Goal: Task Accomplishment & Management: Manage account settings

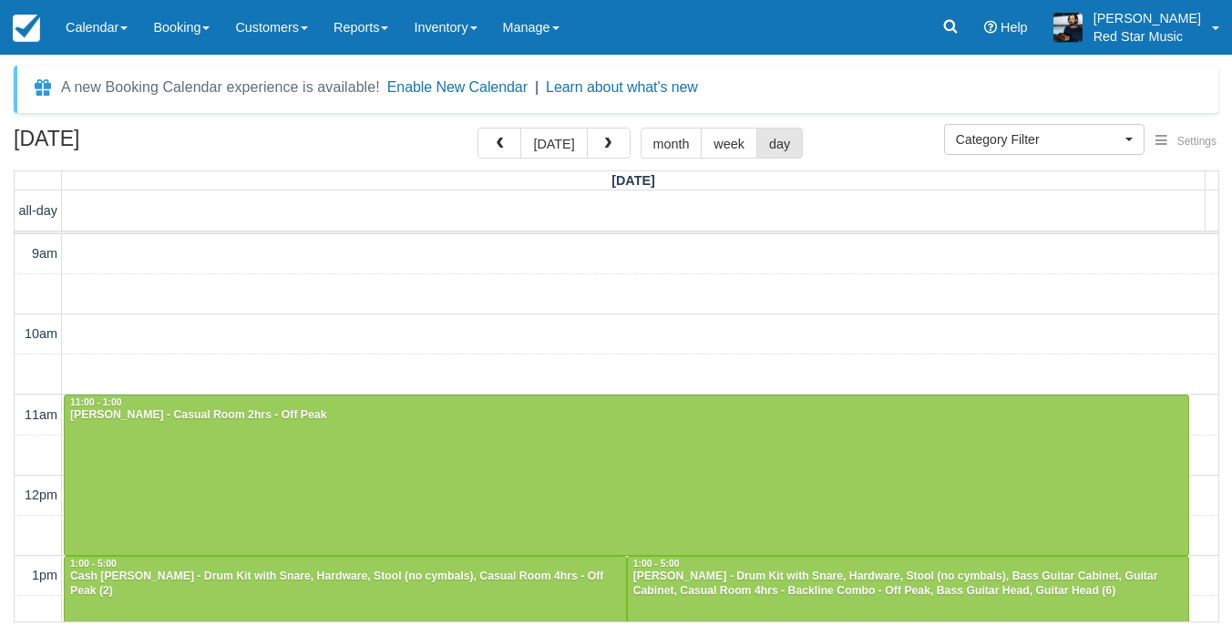
select select
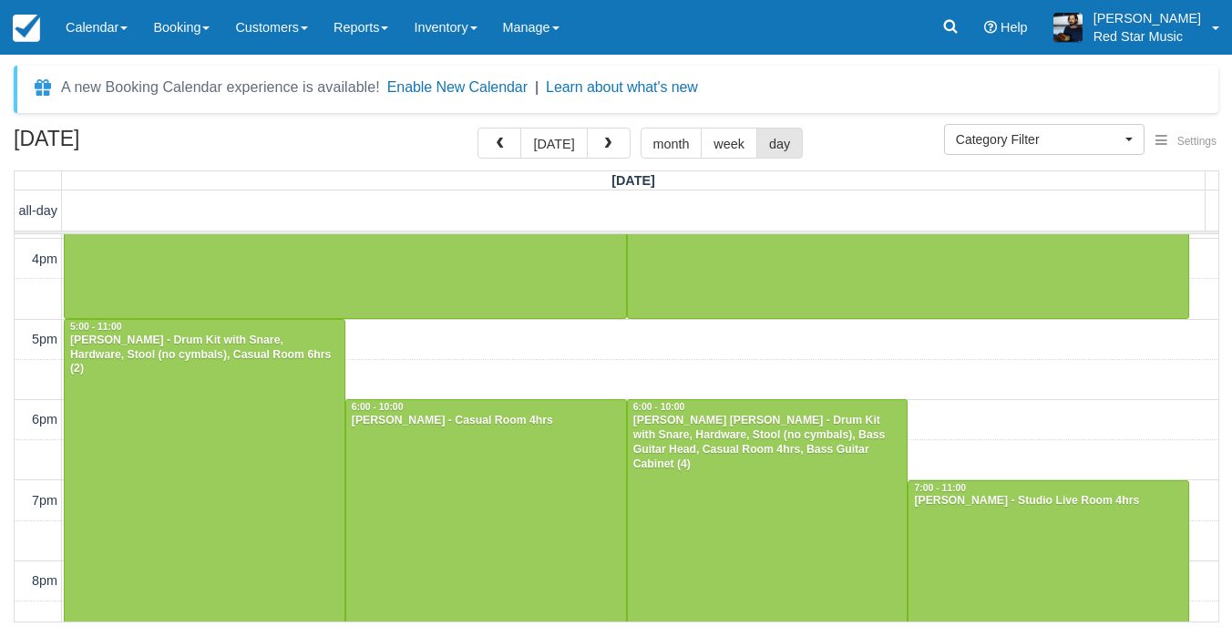
scroll to position [648, 0]
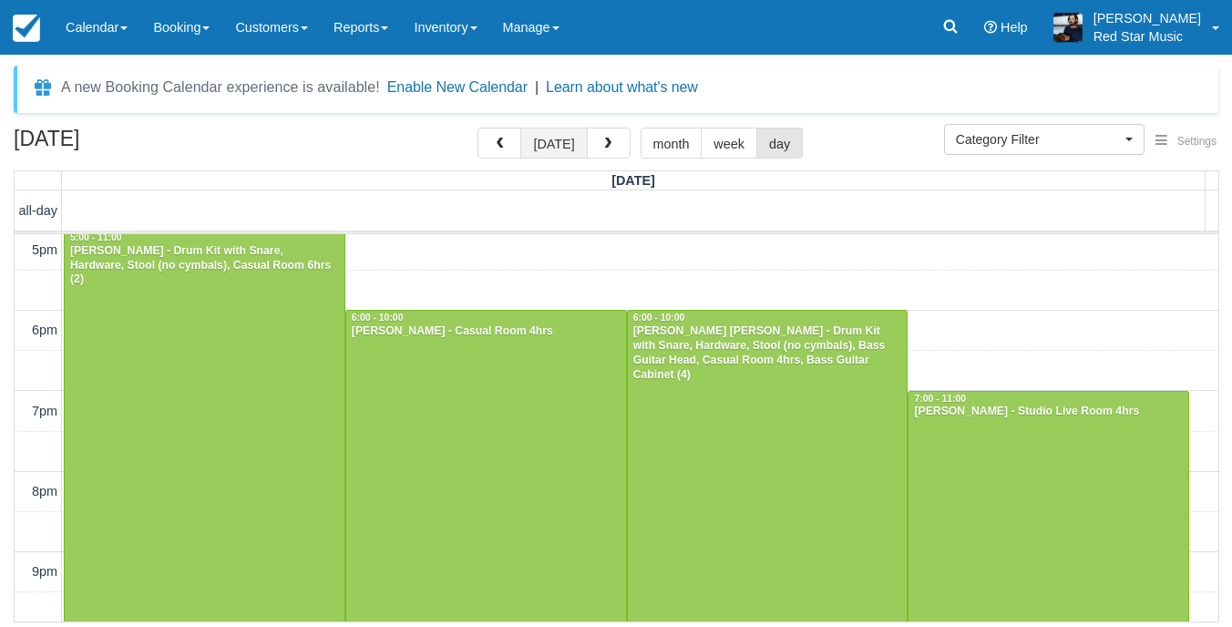
click at [540, 137] on button "today" at bounding box center [553, 143] width 67 height 31
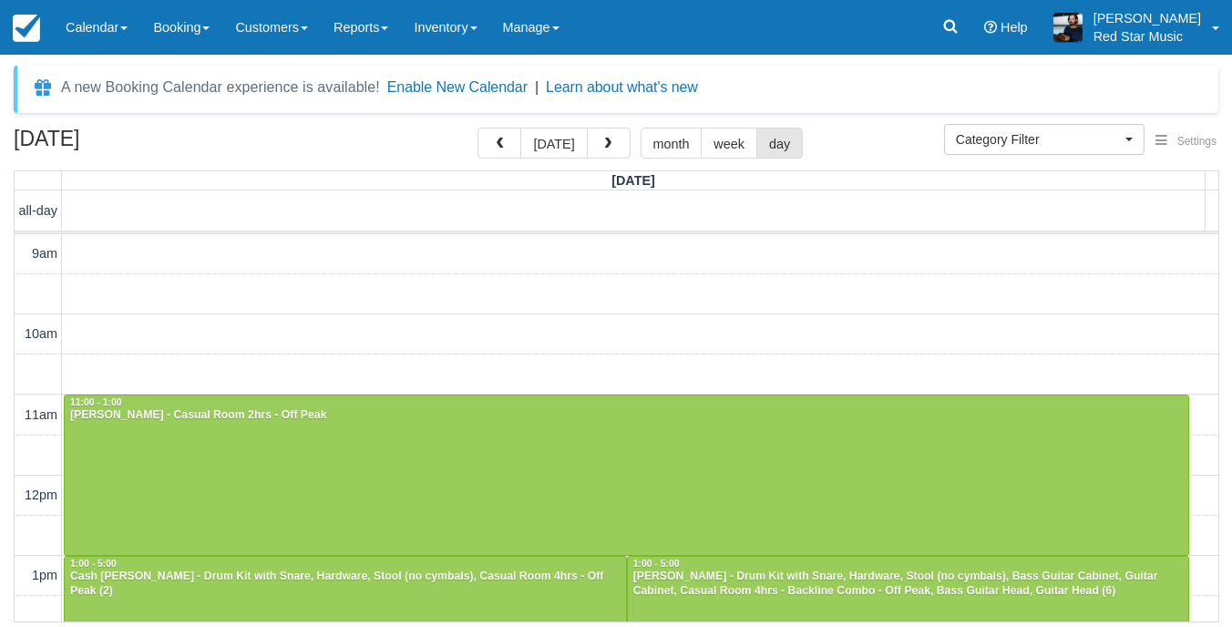
select select
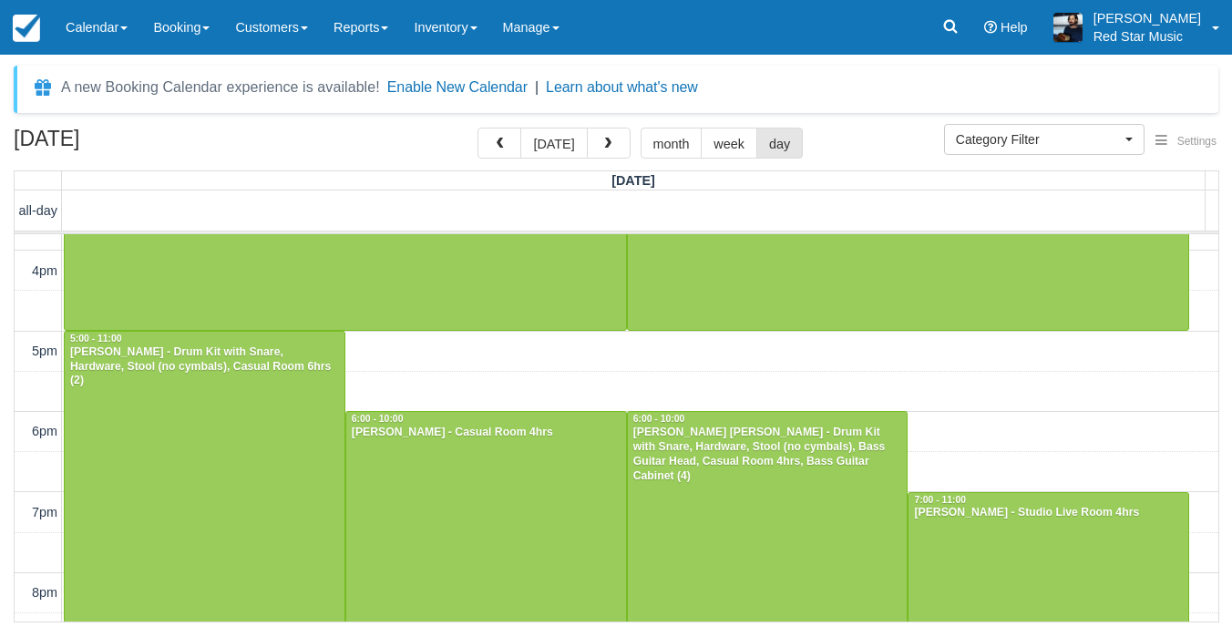
scroll to position [739, 0]
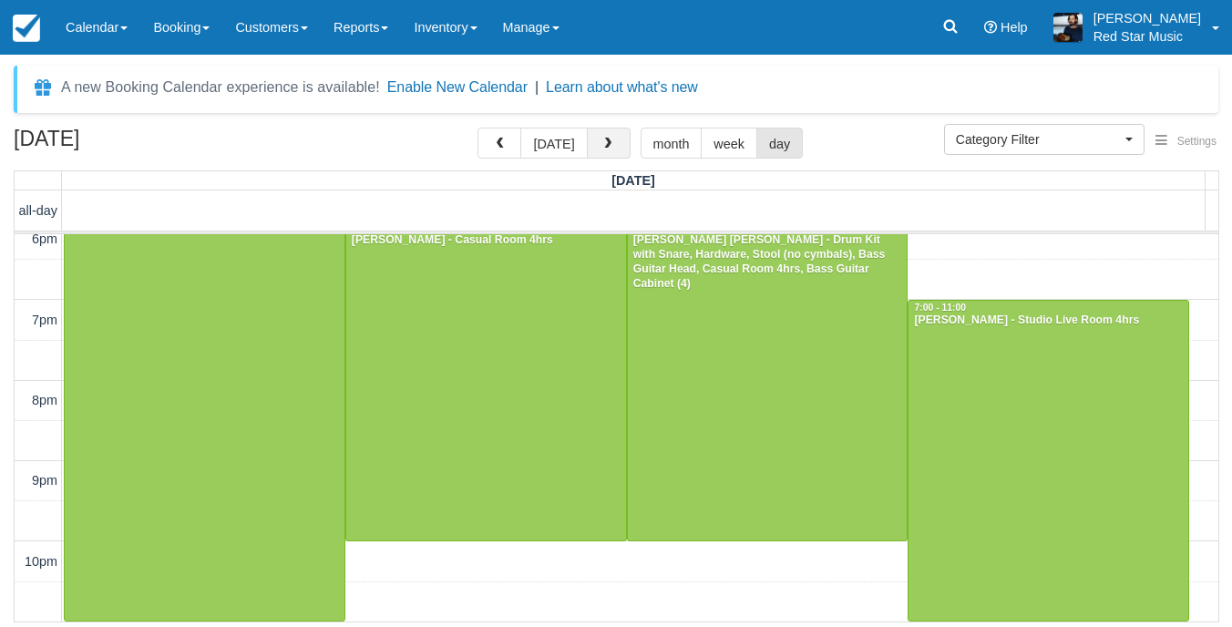
click at [607, 142] on span "button" at bounding box center [608, 144] width 13 height 13
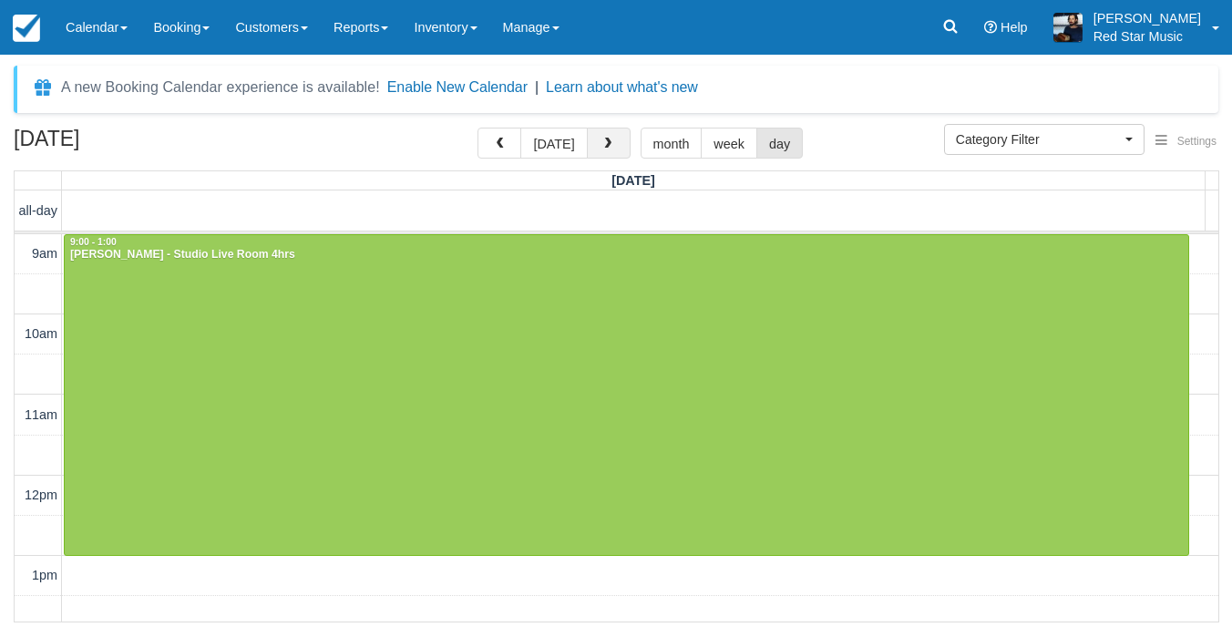
click at [602, 140] on span "button" at bounding box center [608, 144] width 13 height 13
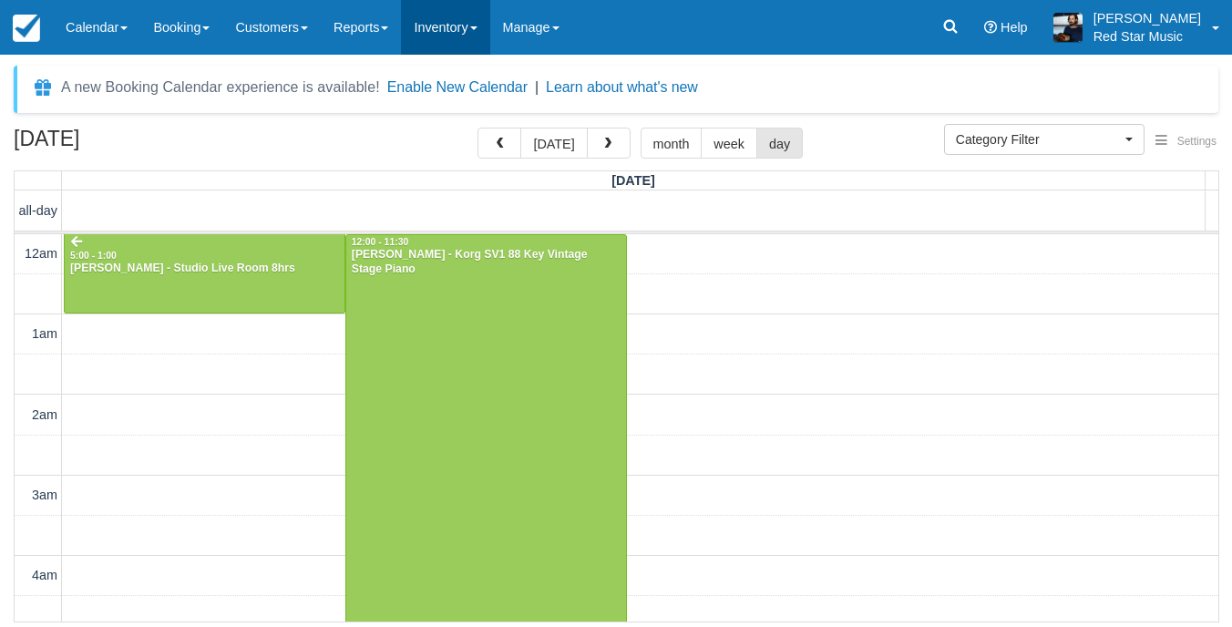
click at [454, 24] on link "Inventory" at bounding box center [445, 27] width 88 height 55
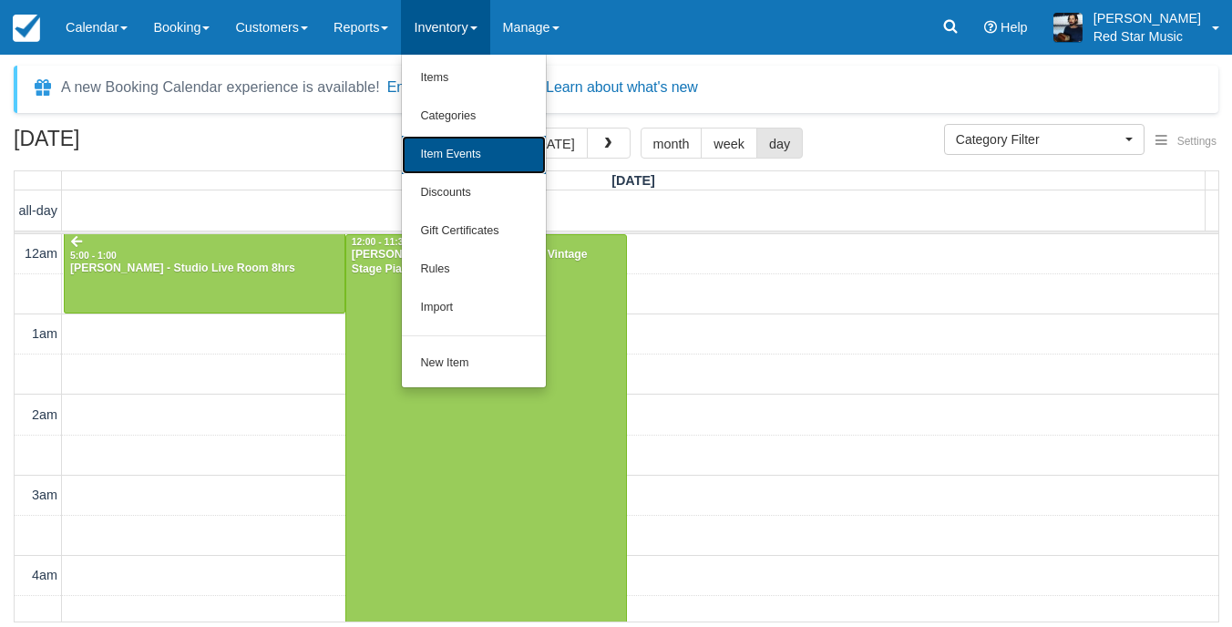
click at [512, 139] on link "Item Events" at bounding box center [474, 155] width 144 height 38
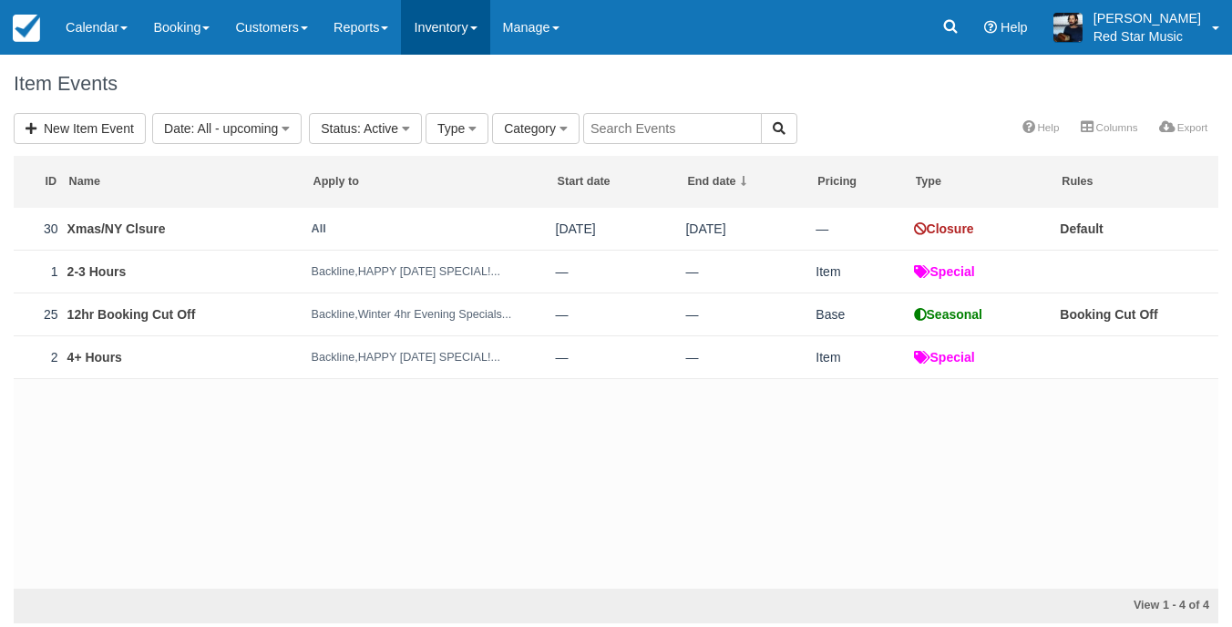
click at [472, 10] on link "Inventory" at bounding box center [445, 27] width 88 height 55
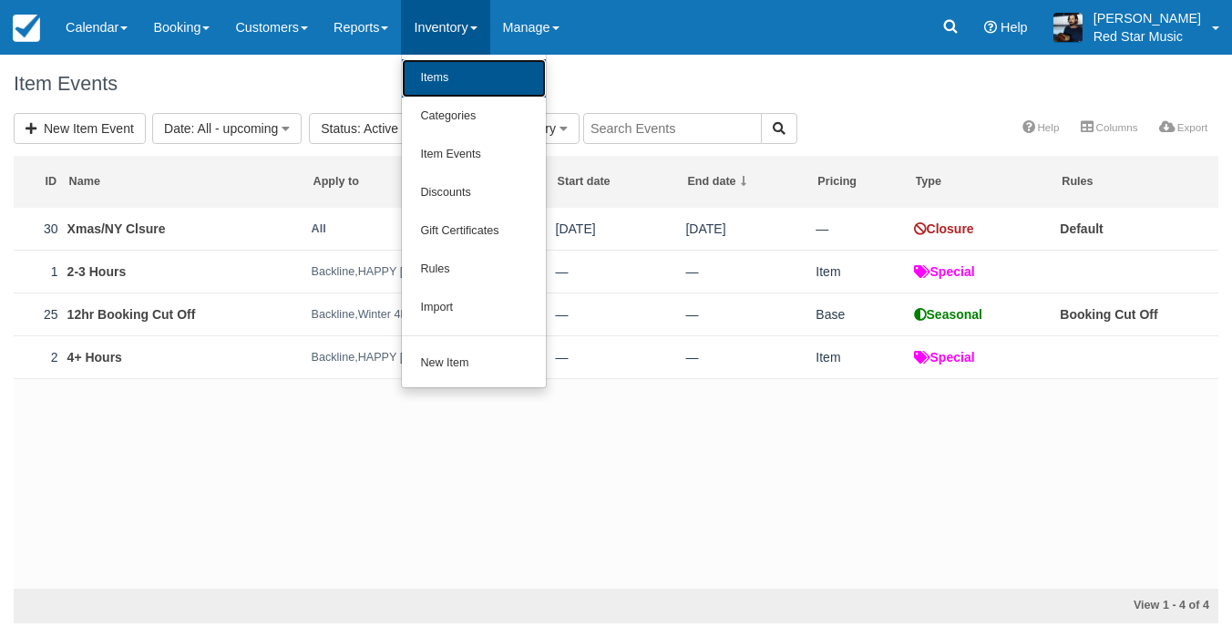
click at [458, 71] on link "Items" at bounding box center [474, 78] width 144 height 38
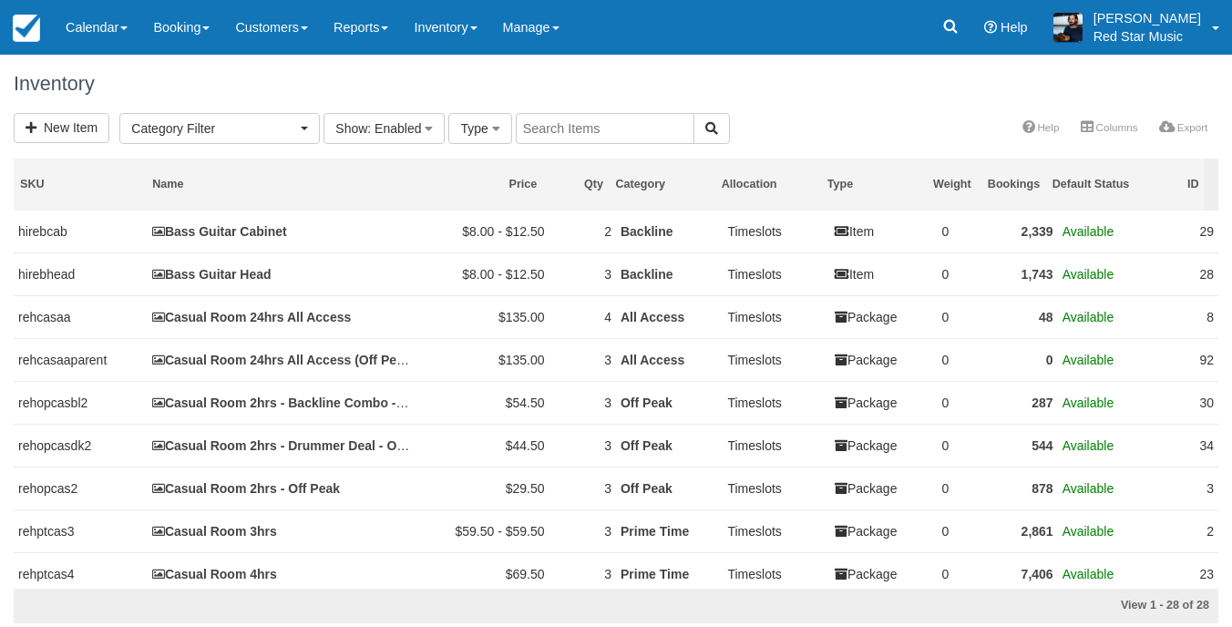
select select
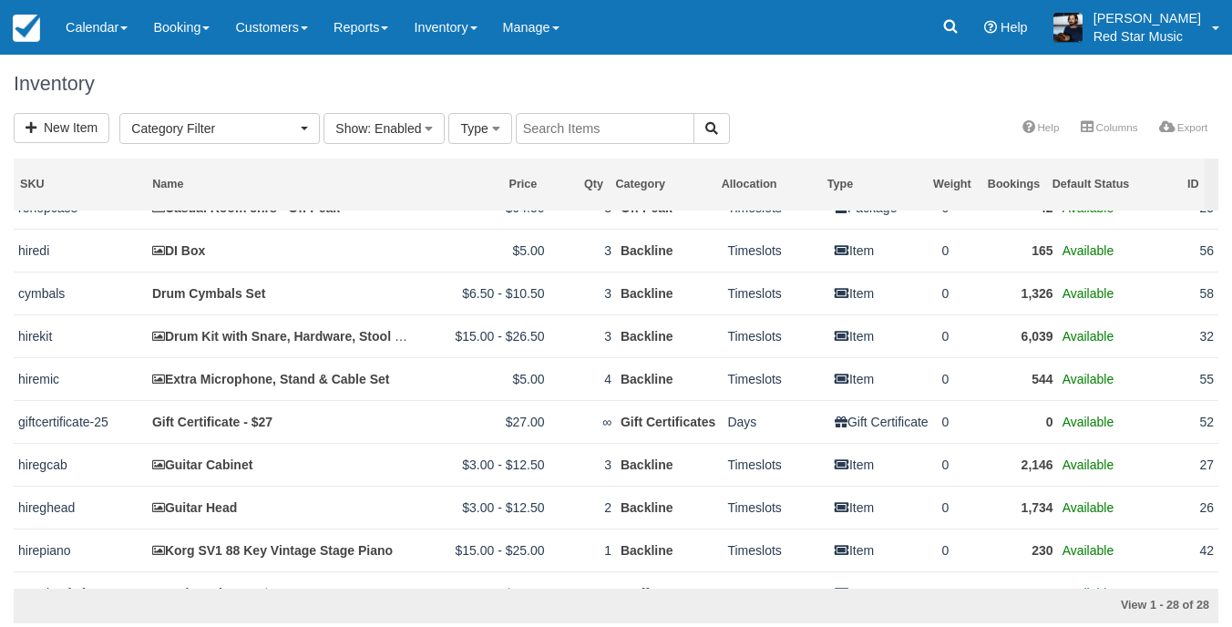
scroll to position [729, 0]
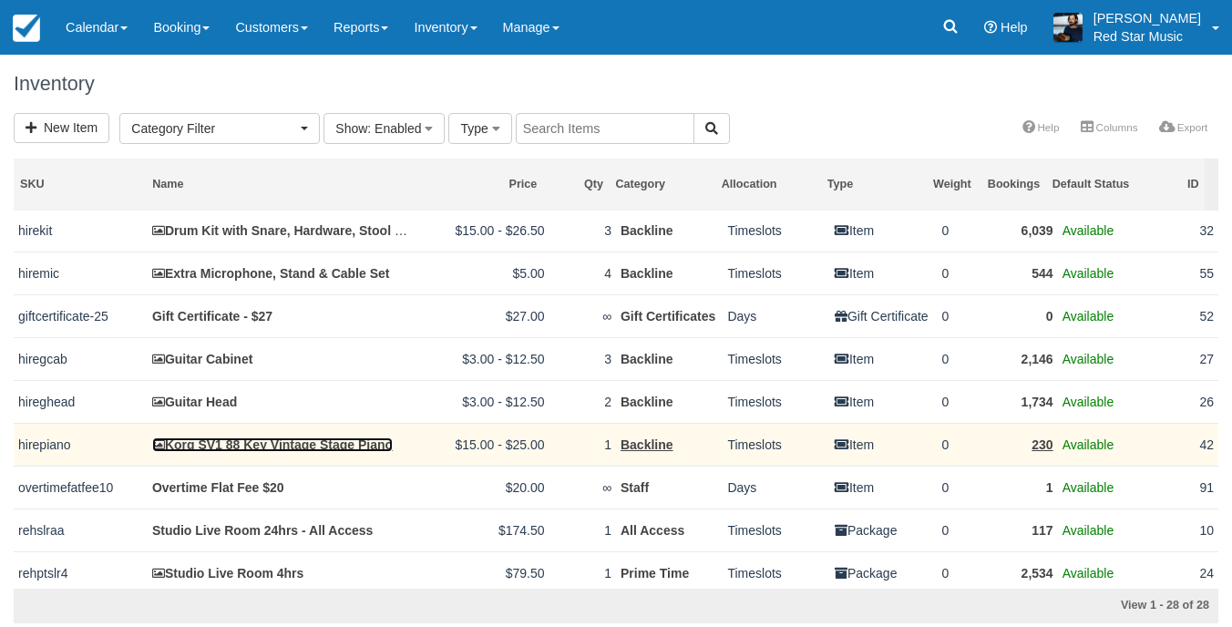
click at [234, 443] on link "Korg SV1 88 Key Vintage Stage Piano" at bounding box center [272, 444] width 241 height 15
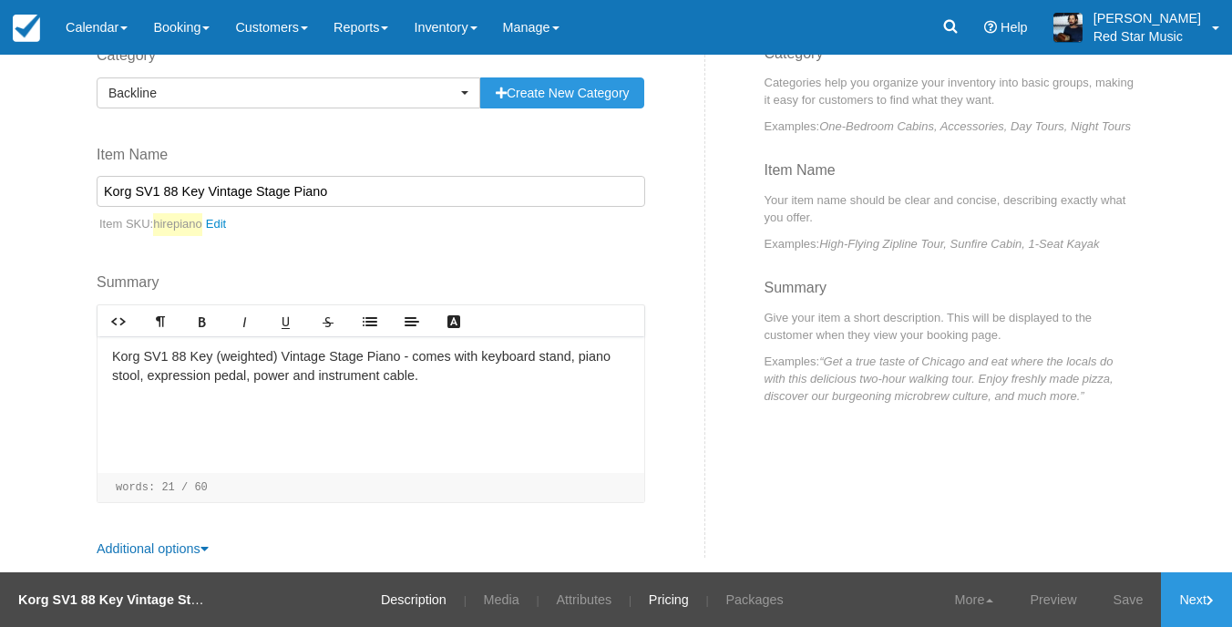
scroll to position [153, 0]
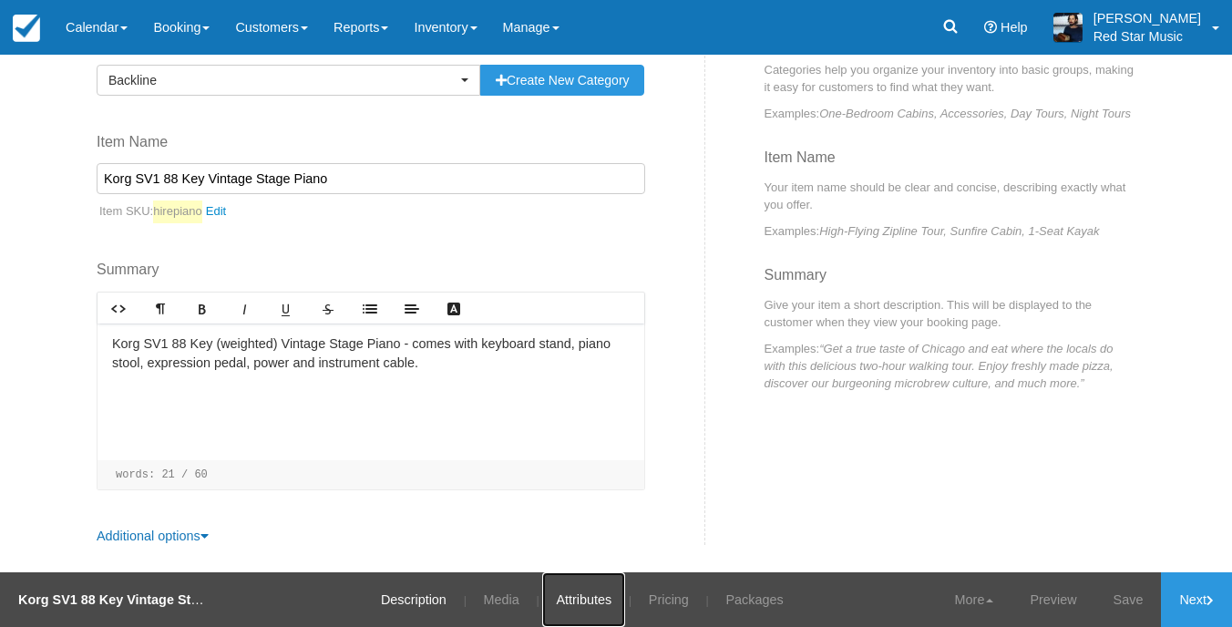
click at [564, 586] on link "Attributes" at bounding box center [583, 599] width 83 height 55
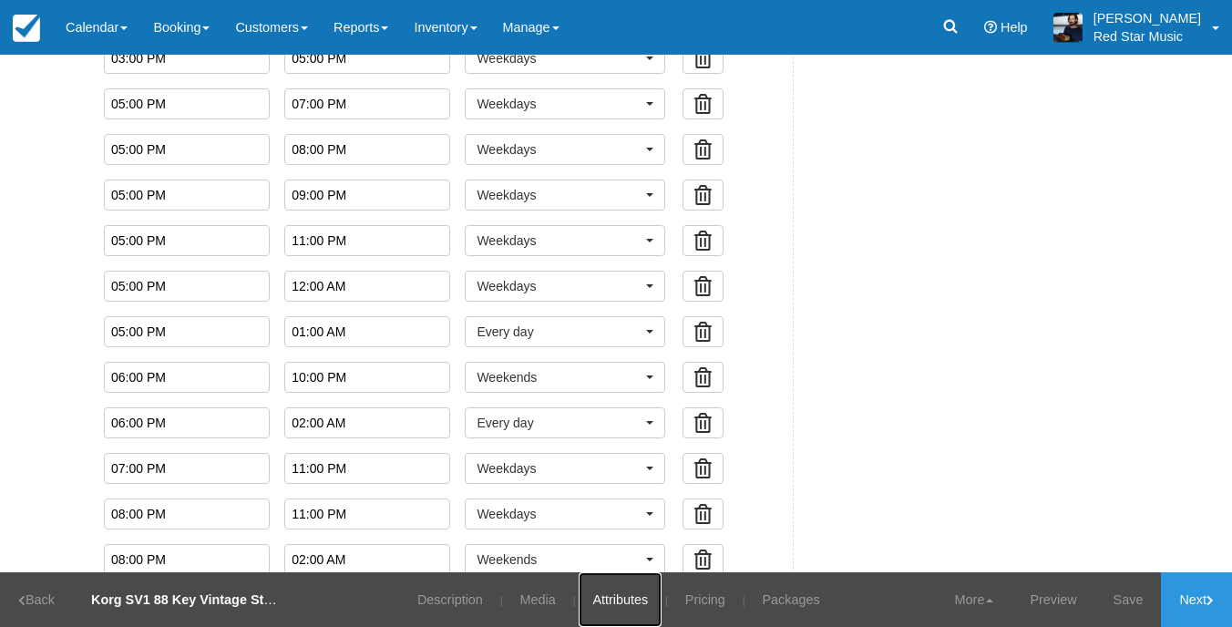
scroll to position [1732, 0]
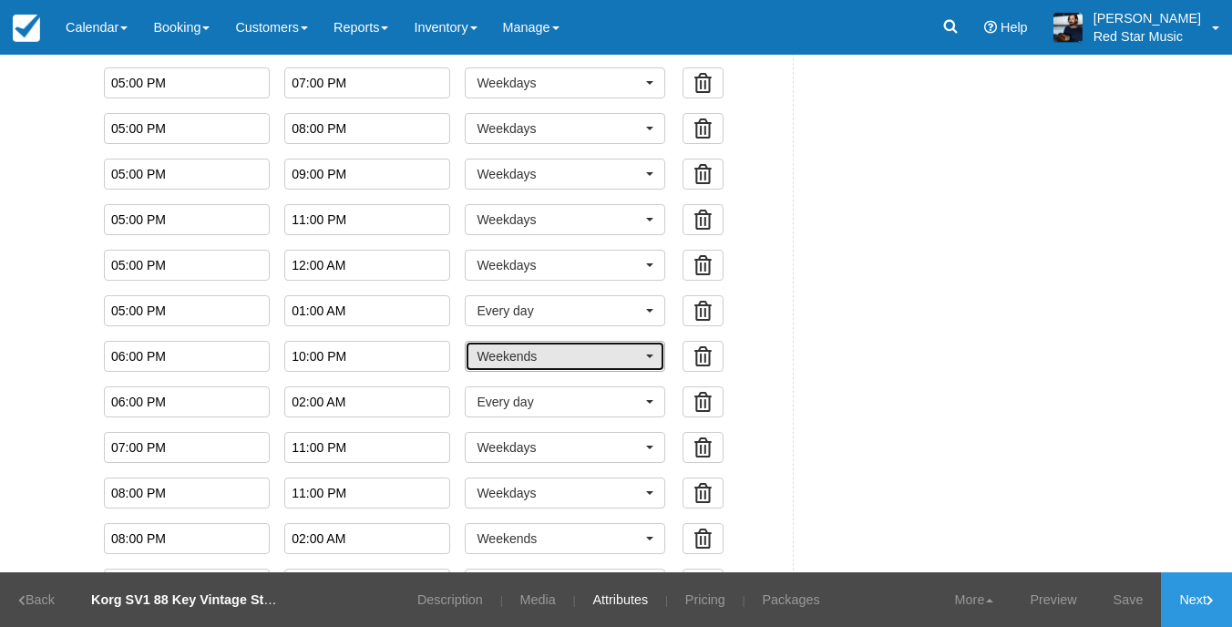
click at [634, 358] on span "Weekends" at bounding box center [559, 356] width 165 height 18
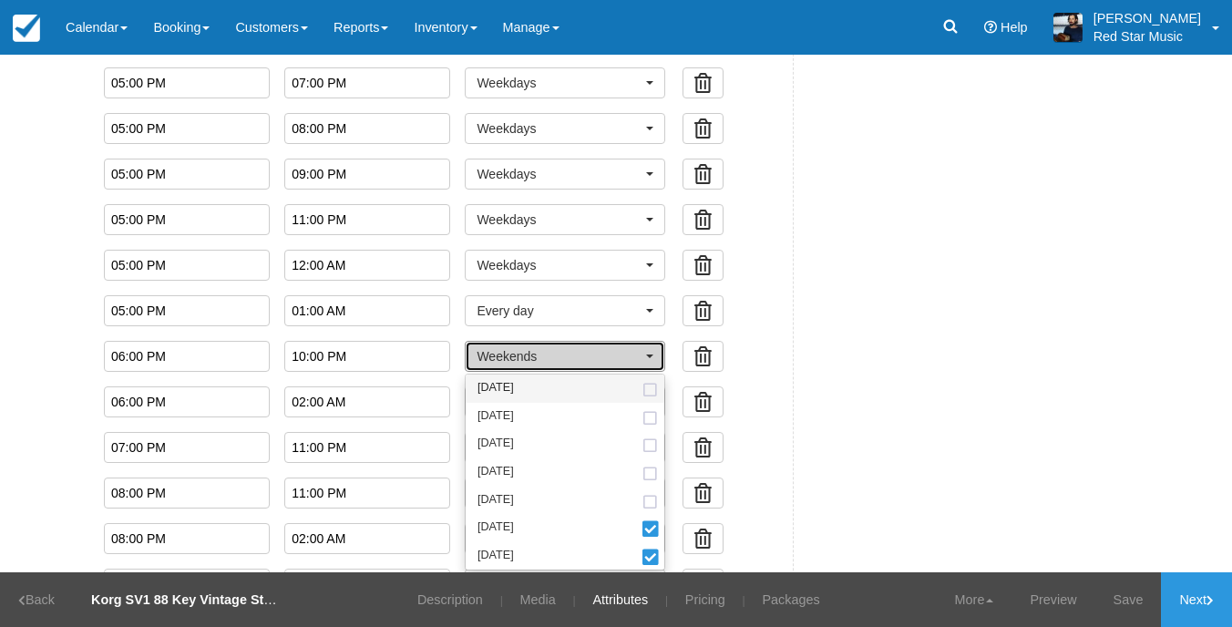
scroll to position [1914, 0]
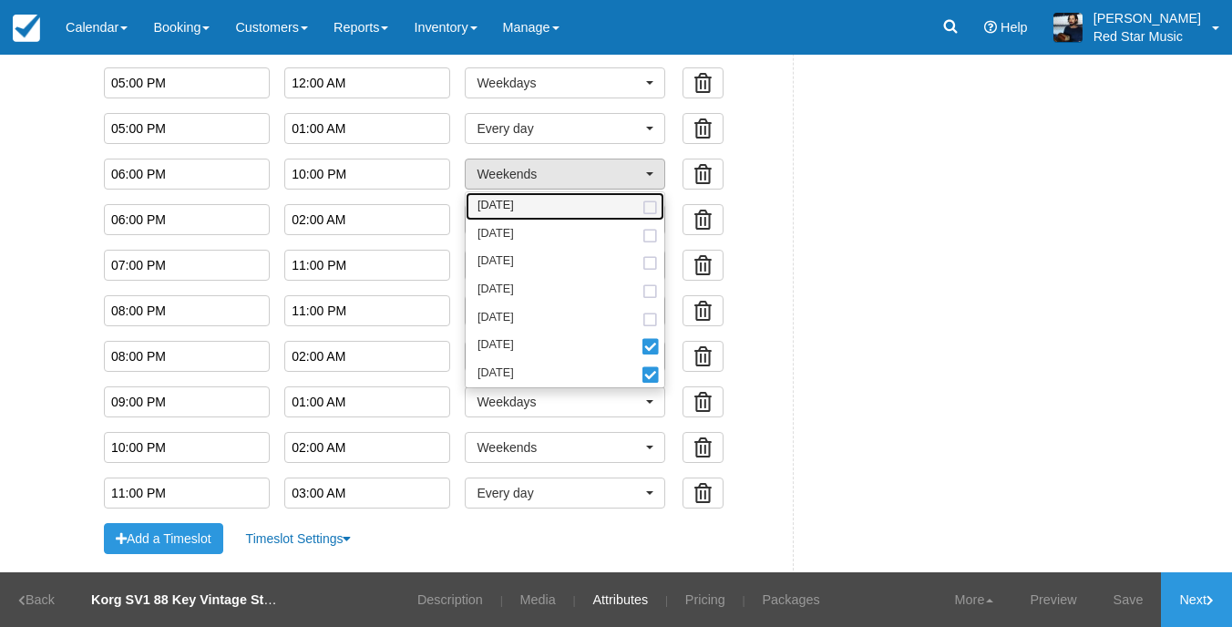
click at [604, 209] on link "Monday" at bounding box center [565, 206] width 199 height 28
select select "mon"
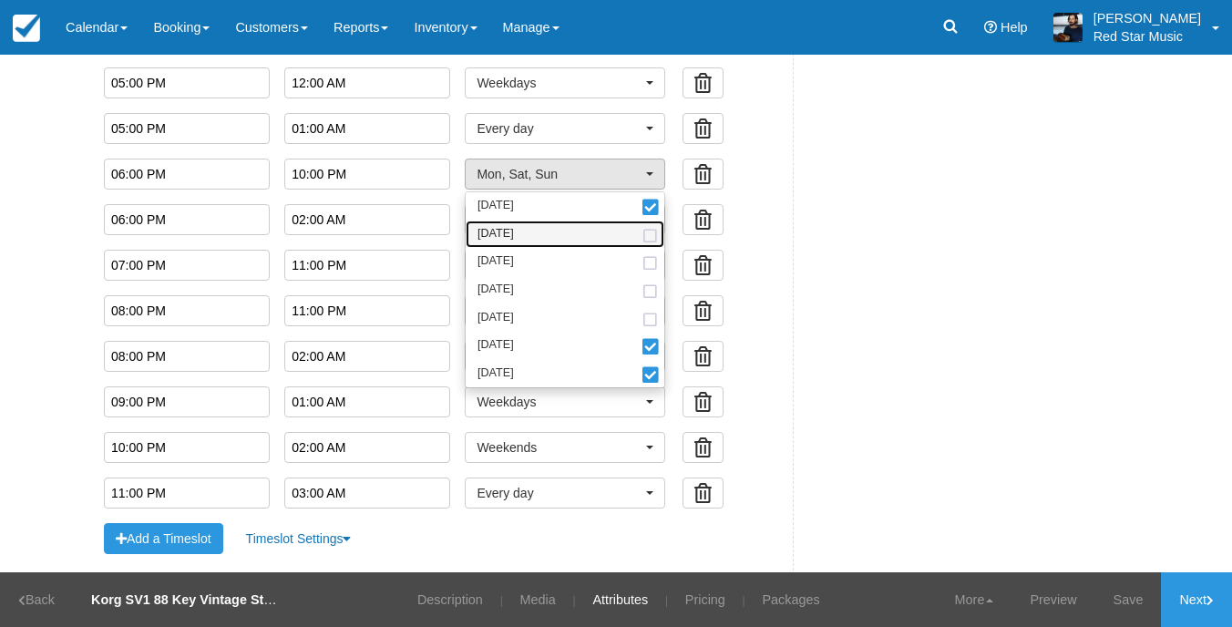
click at [599, 229] on link "Tuesday" at bounding box center [565, 235] width 199 height 28
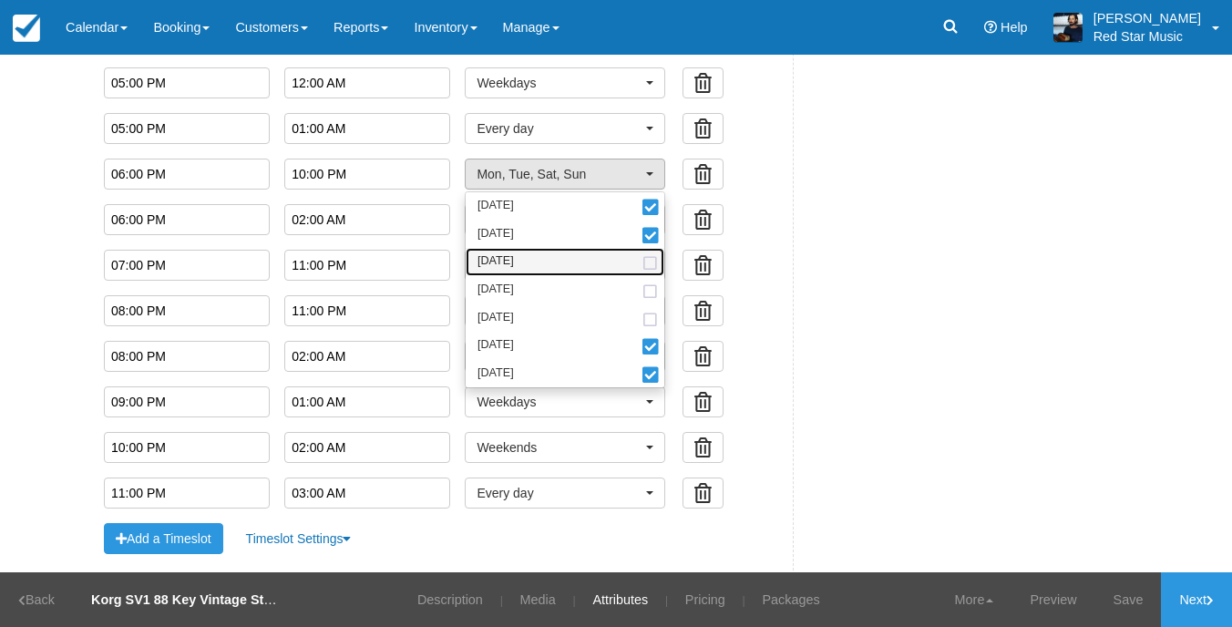
click at [595, 254] on link "Wednesday" at bounding box center [565, 262] width 199 height 28
click at [592, 286] on link "Thursday" at bounding box center [565, 290] width 199 height 28
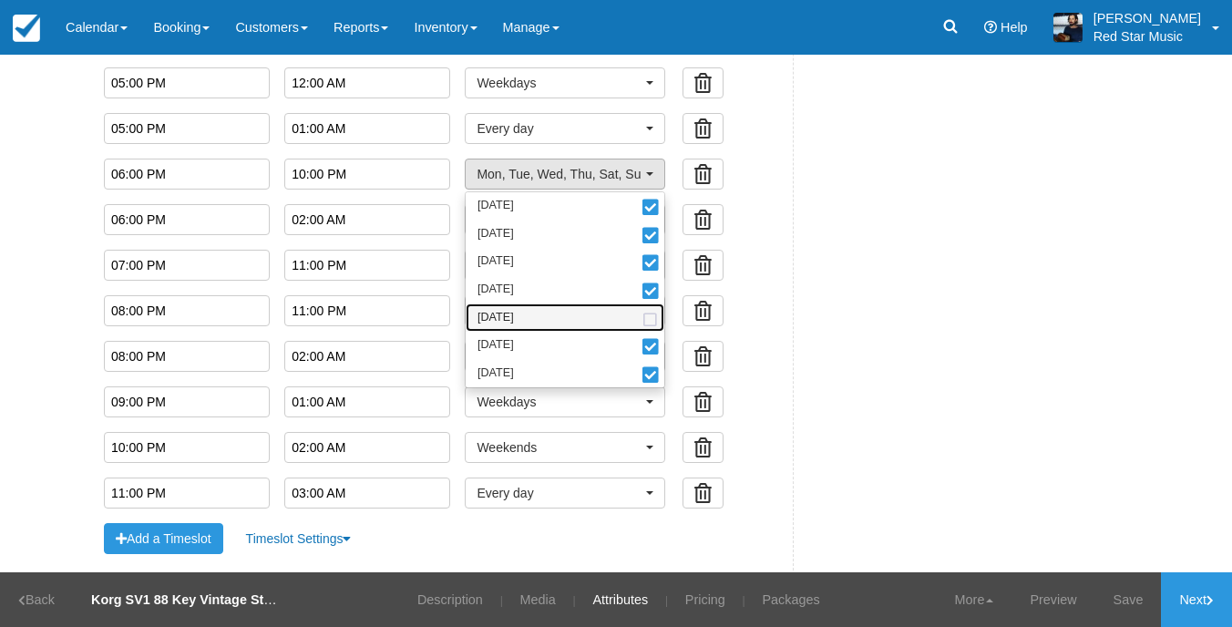
click at [585, 325] on link "Friday" at bounding box center [565, 318] width 199 height 28
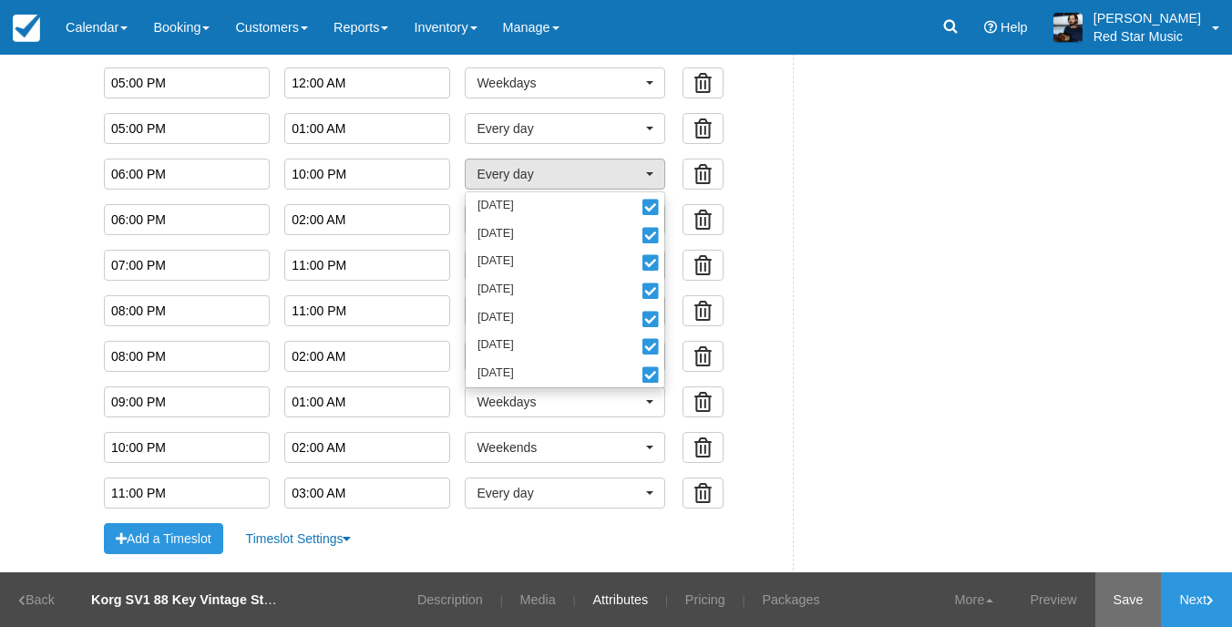
click at [1135, 585] on link "Save" at bounding box center [1129, 599] width 67 height 55
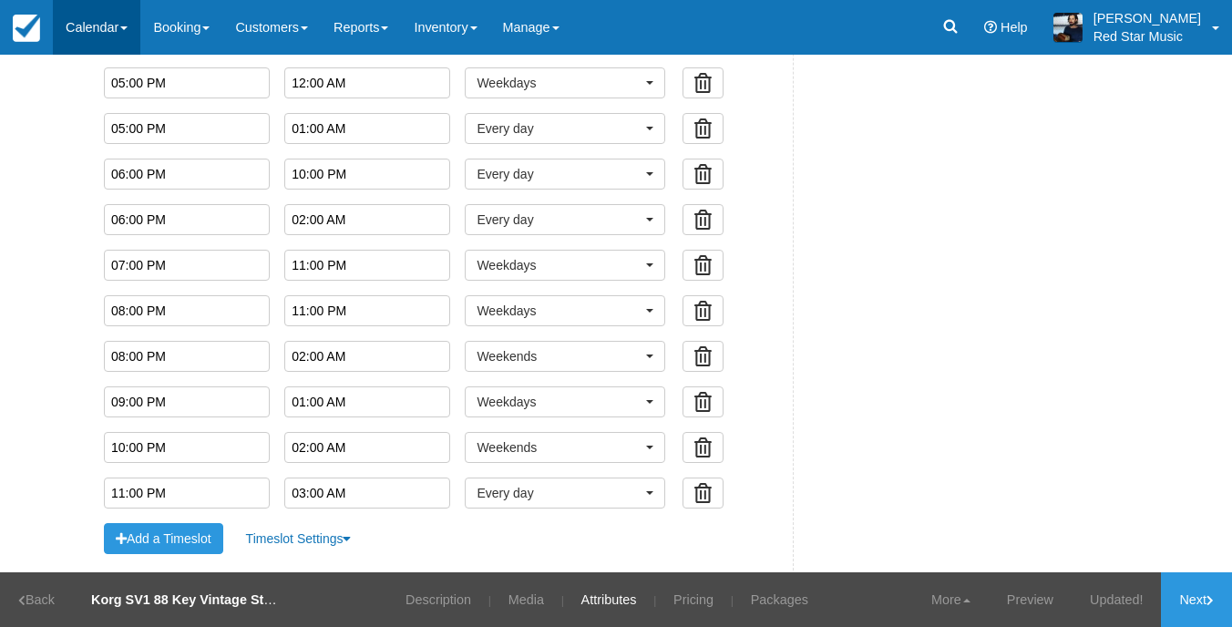
drag, startPoint x: 98, startPoint y: 30, endPoint x: 102, endPoint y: 42, distance: 12.7
click at [98, 30] on link "Calendar" at bounding box center [96, 27] width 87 height 55
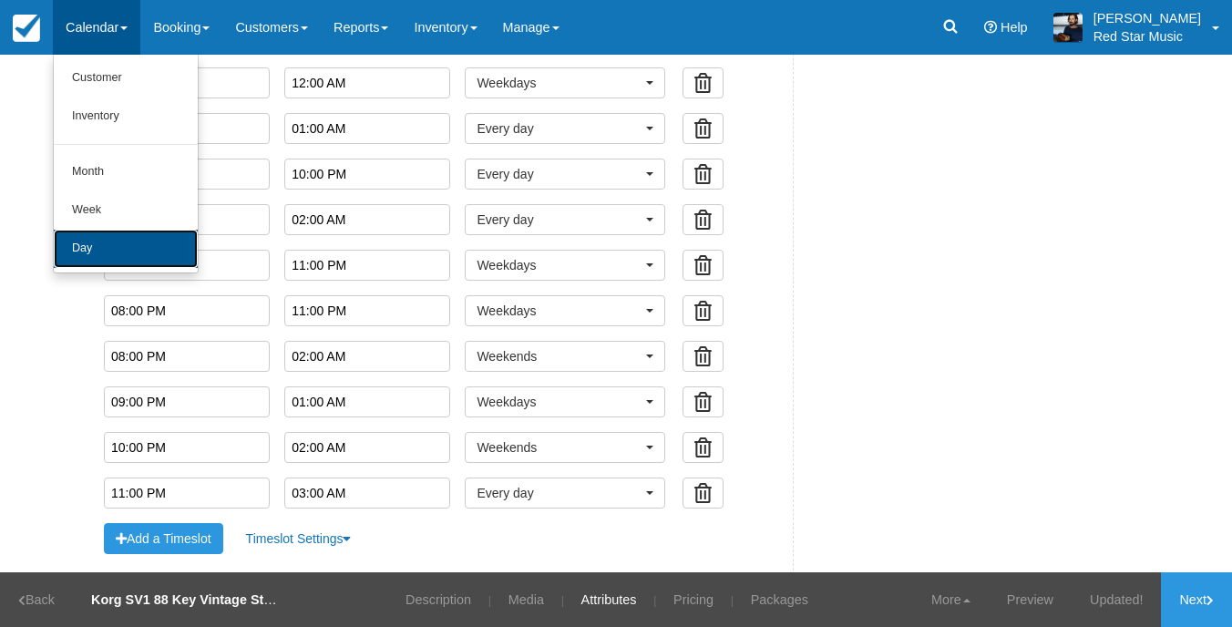
click at [118, 237] on link "Day" at bounding box center [126, 249] width 144 height 38
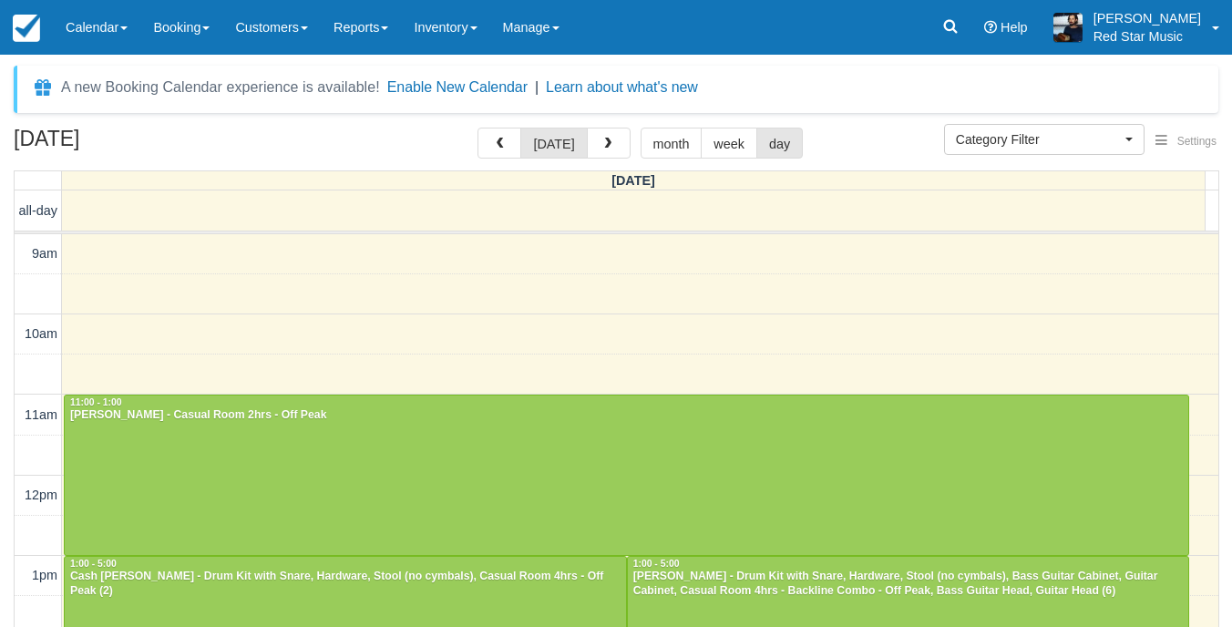
select select
click at [595, 149] on span "button" at bounding box center [601, 144] width 13 height 13
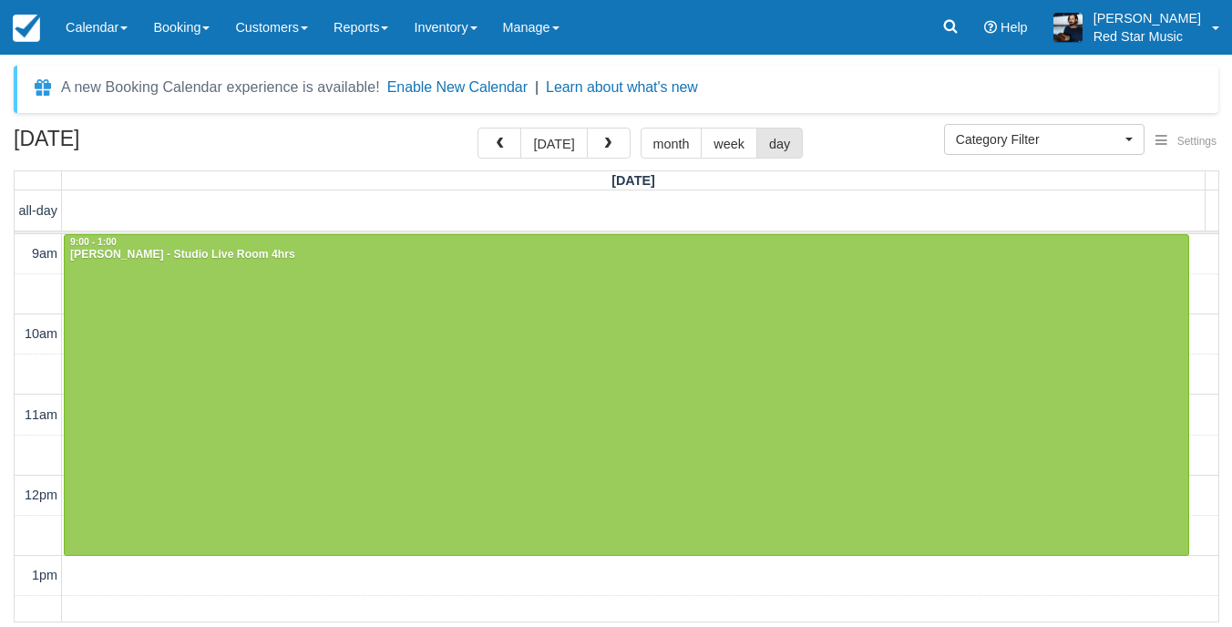
click at [591, 149] on button "button" at bounding box center [609, 143] width 44 height 31
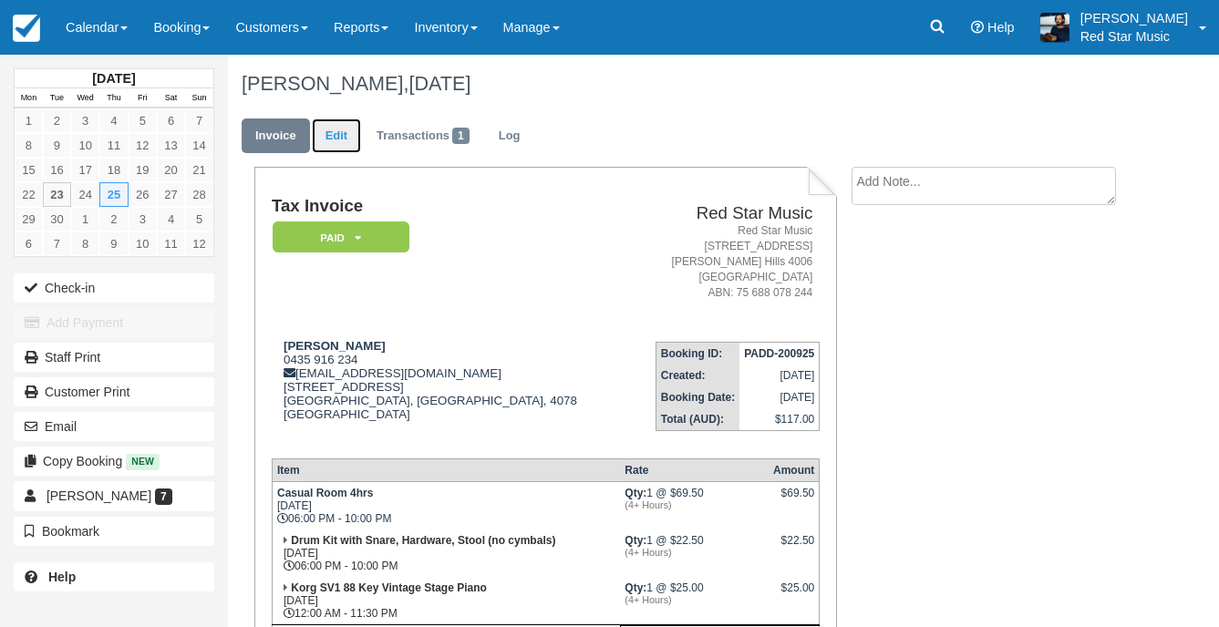
click at [332, 119] on link "Edit" at bounding box center [336, 136] width 49 height 36
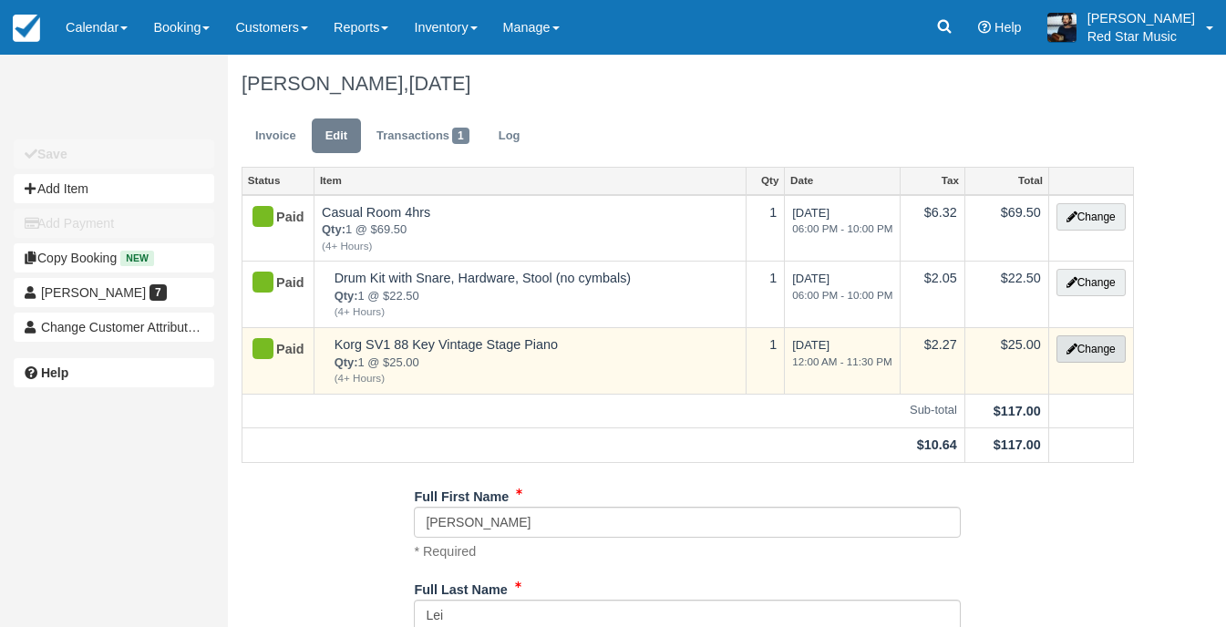
click at [1106, 345] on button "Change" at bounding box center [1090, 348] width 69 height 27
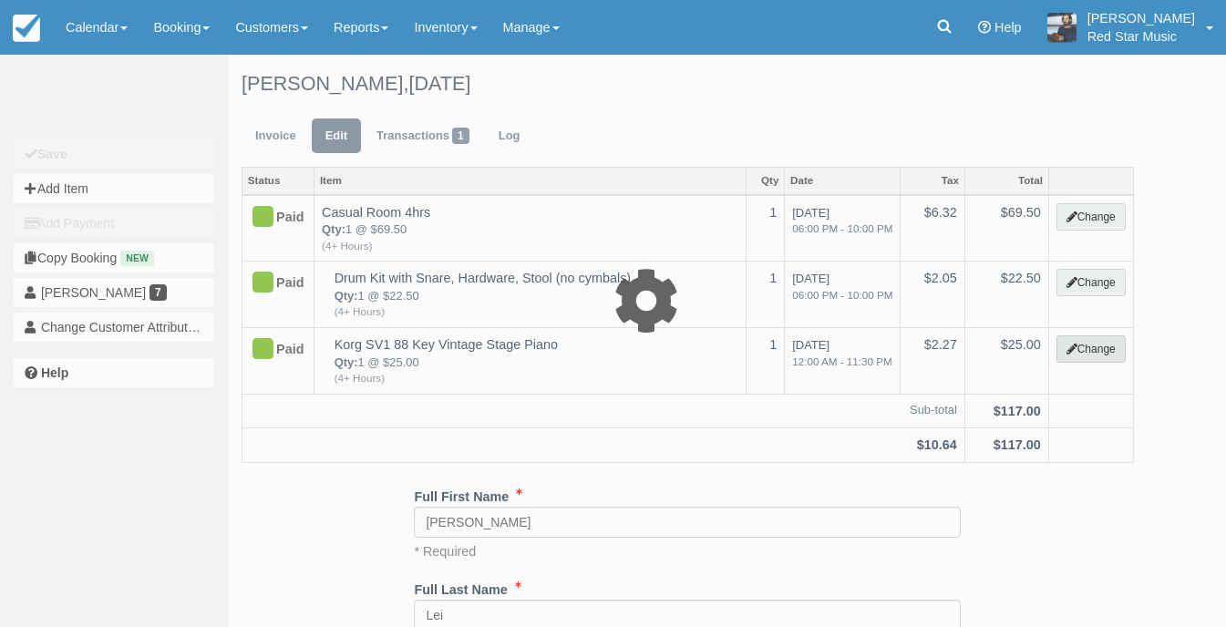
select select "3"
type input "25.00"
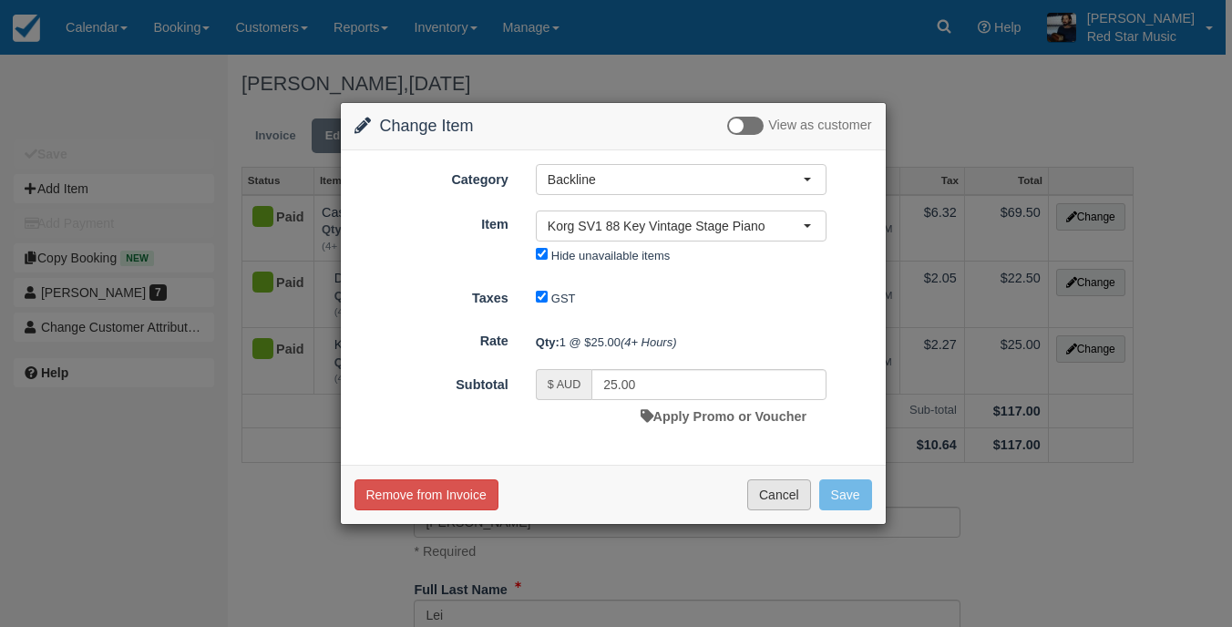
click at [778, 501] on button "Cancel" at bounding box center [779, 494] width 64 height 31
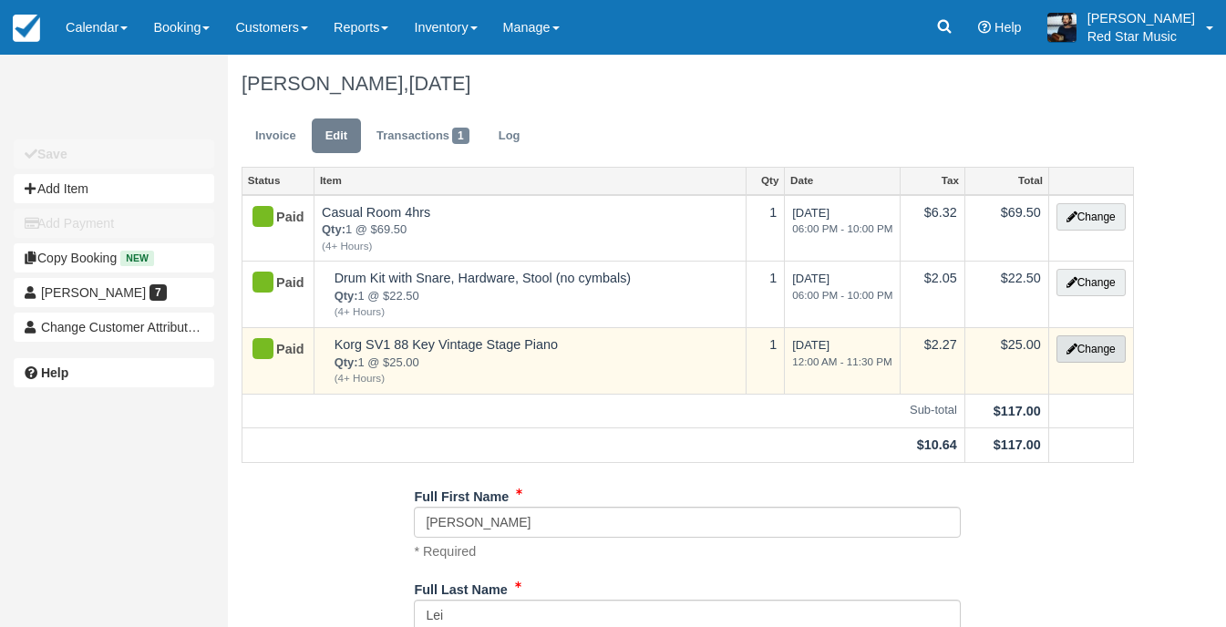
click at [1086, 350] on button "Change" at bounding box center [1090, 348] width 69 height 27
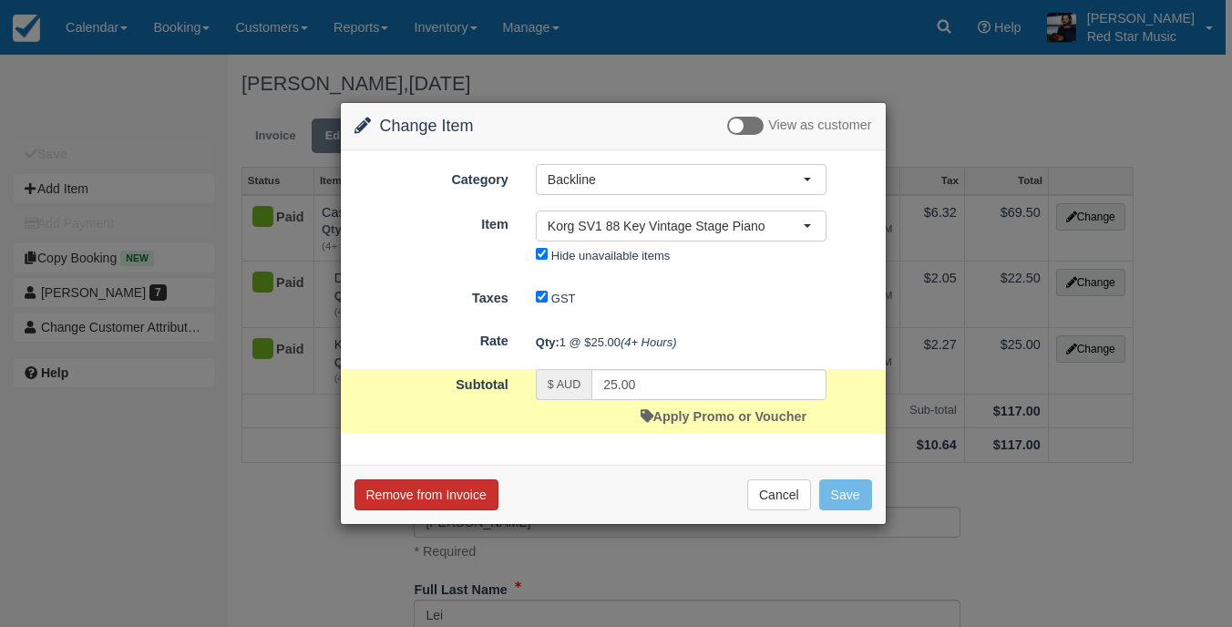
click at [466, 492] on button "Remove from Invoice" at bounding box center [427, 494] width 144 height 31
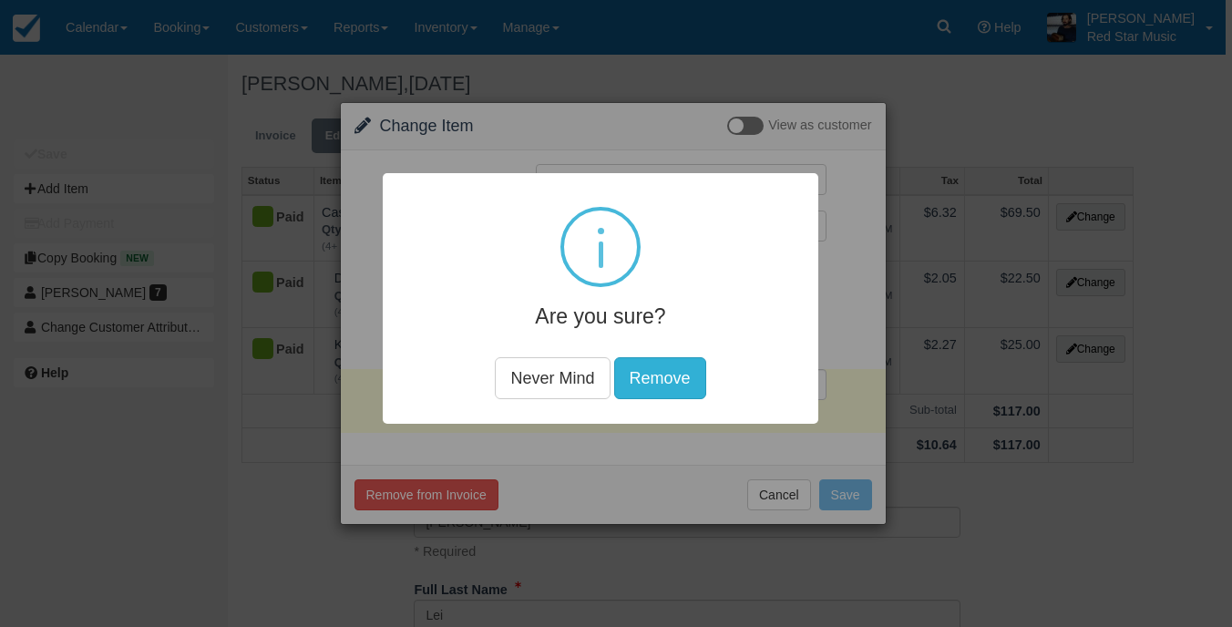
click at [686, 386] on button "Remove" at bounding box center [660, 378] width 92 height 42
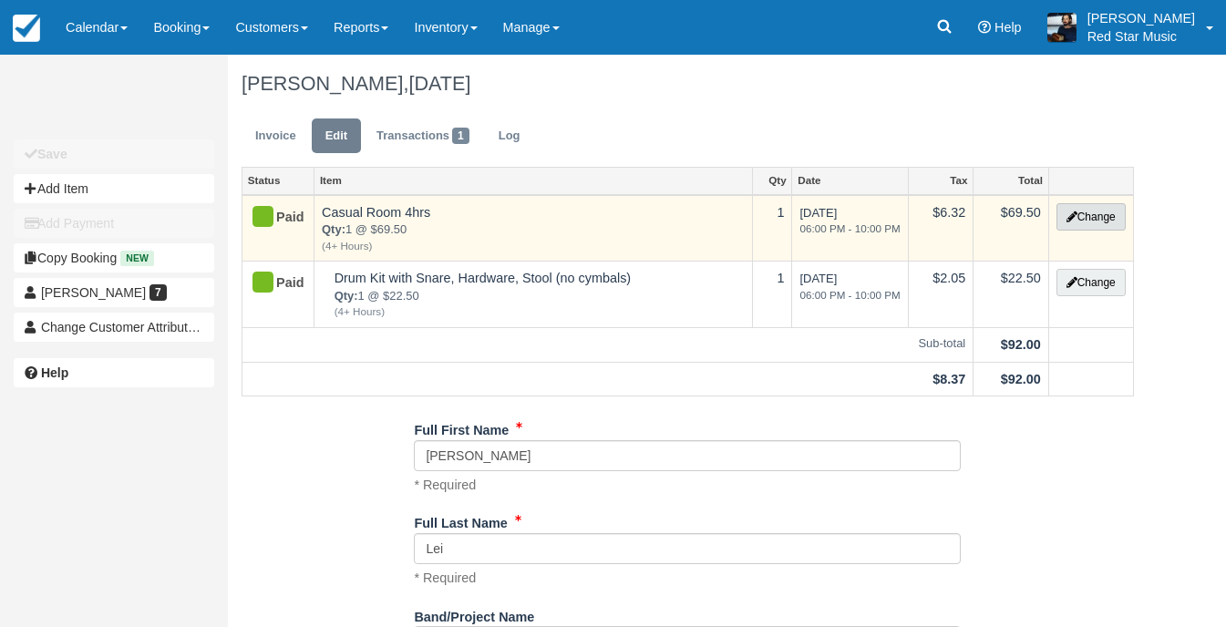
click at [1086, 206] on button "Change" at bounding box center [1090, 216] width 69 height 27
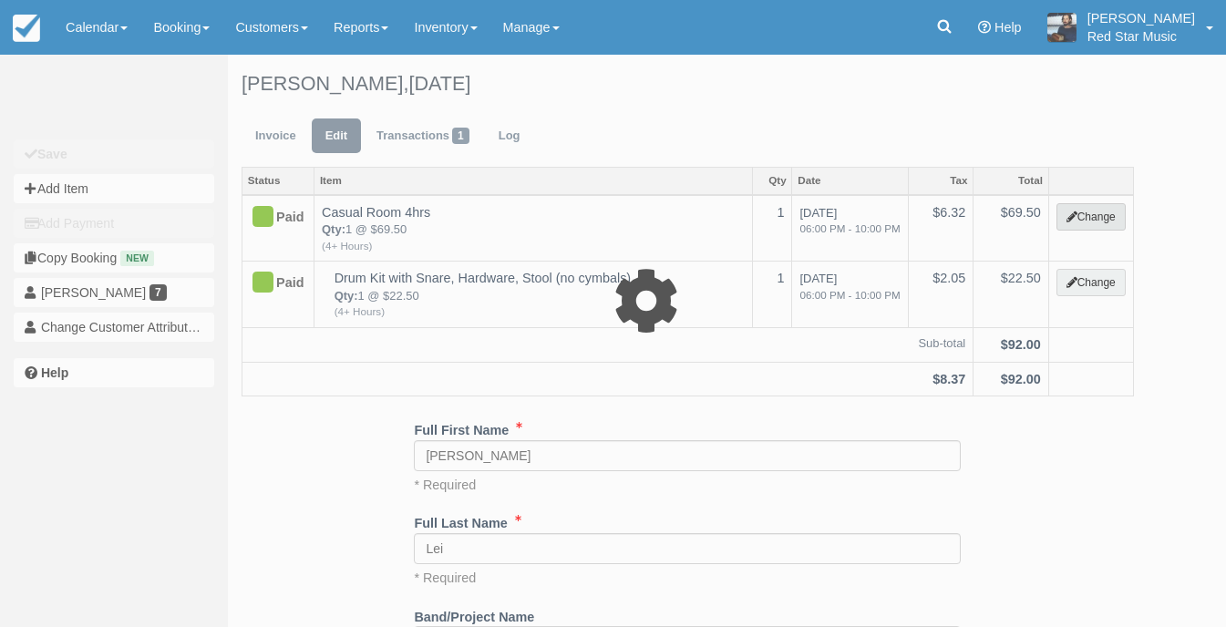
select select "6"
type input "69.50"
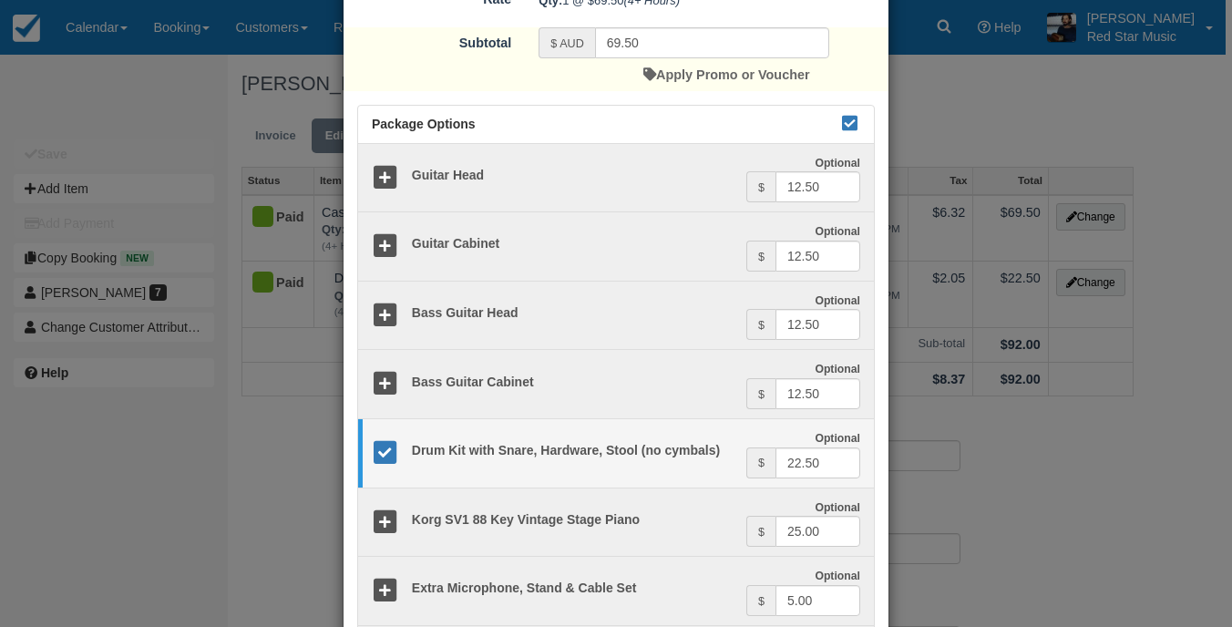
scroll to position [547, 0]
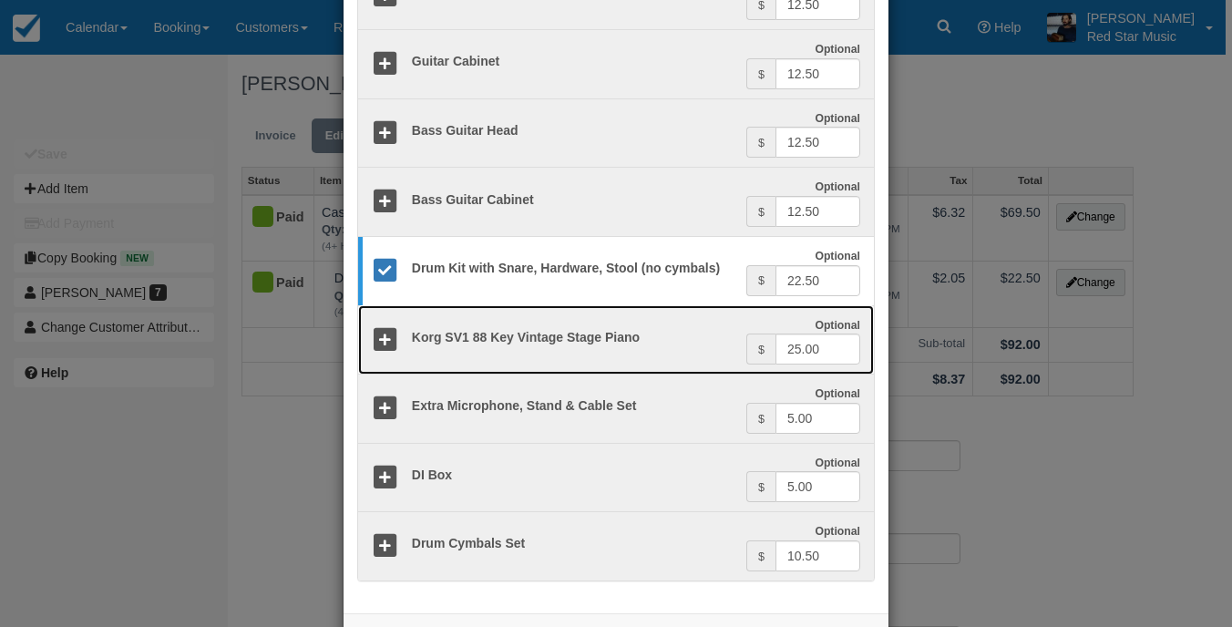
click at [384, 341] on icon at bounding box center [385, 340] width 26 height 26
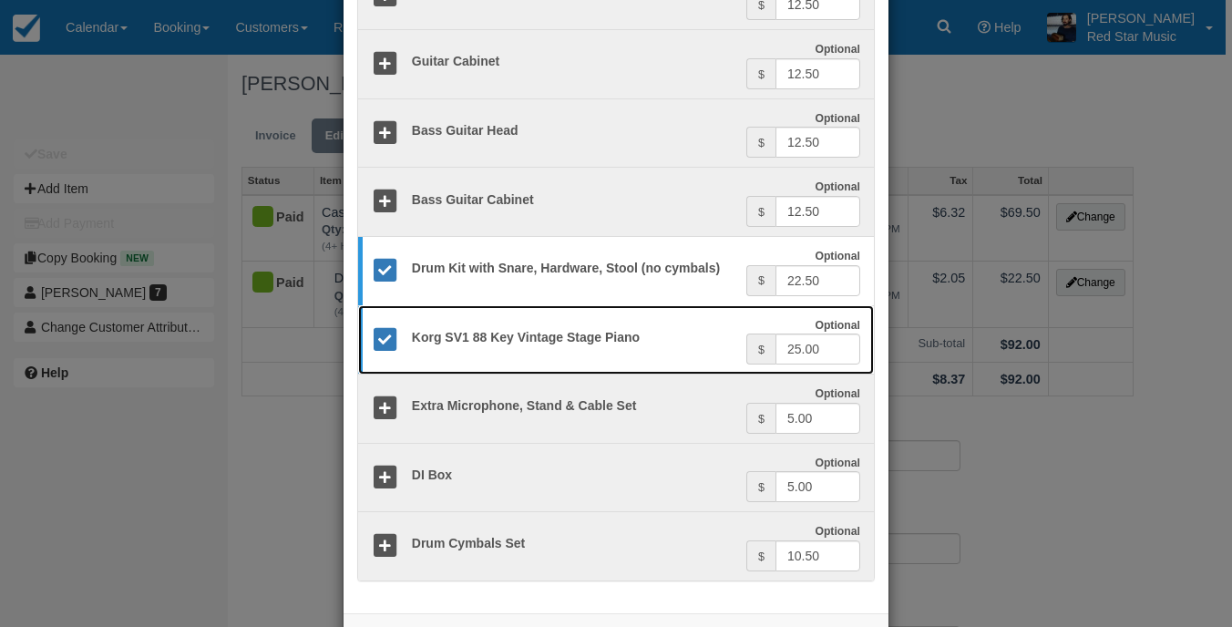
scroll to position [621, 0]
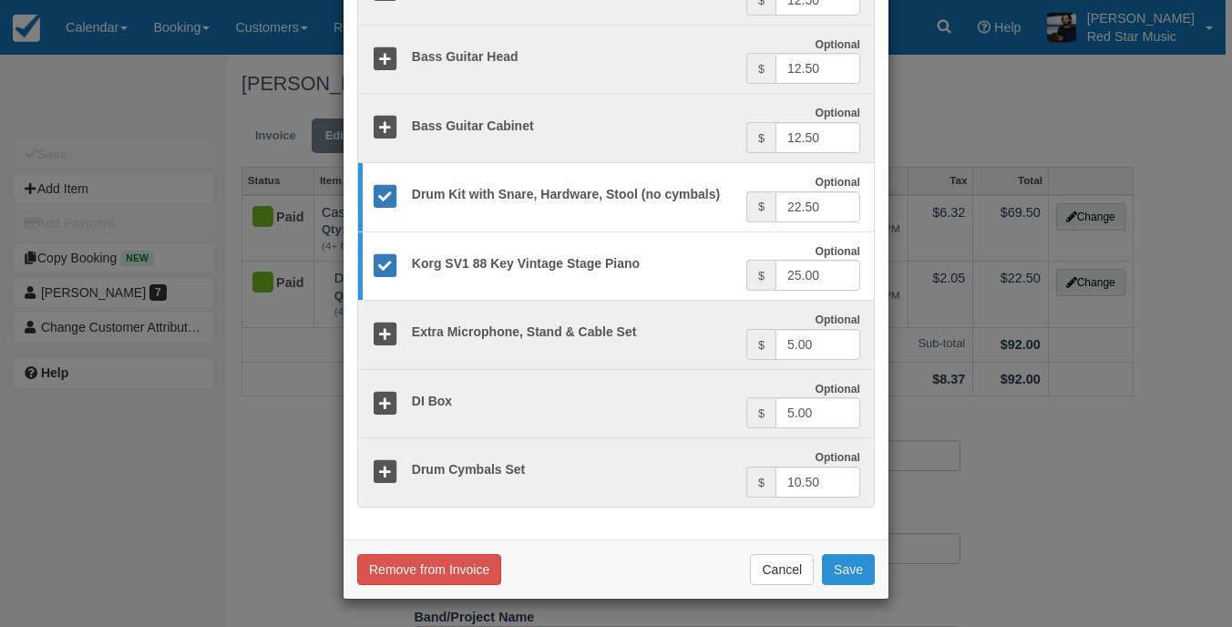
click at [854, 567] on button "Save" at bounding box center [848, 569] width 53 height 31
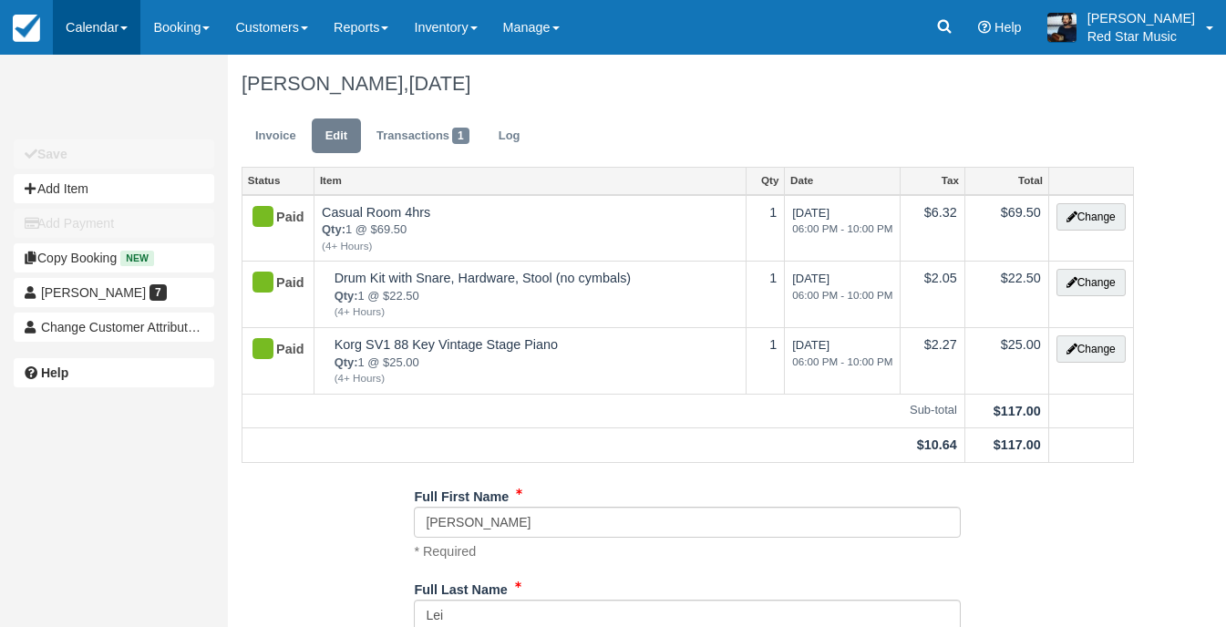
click at [94, 15] on link "Calendar" at bounding box center [96, 27] width 87 height 55
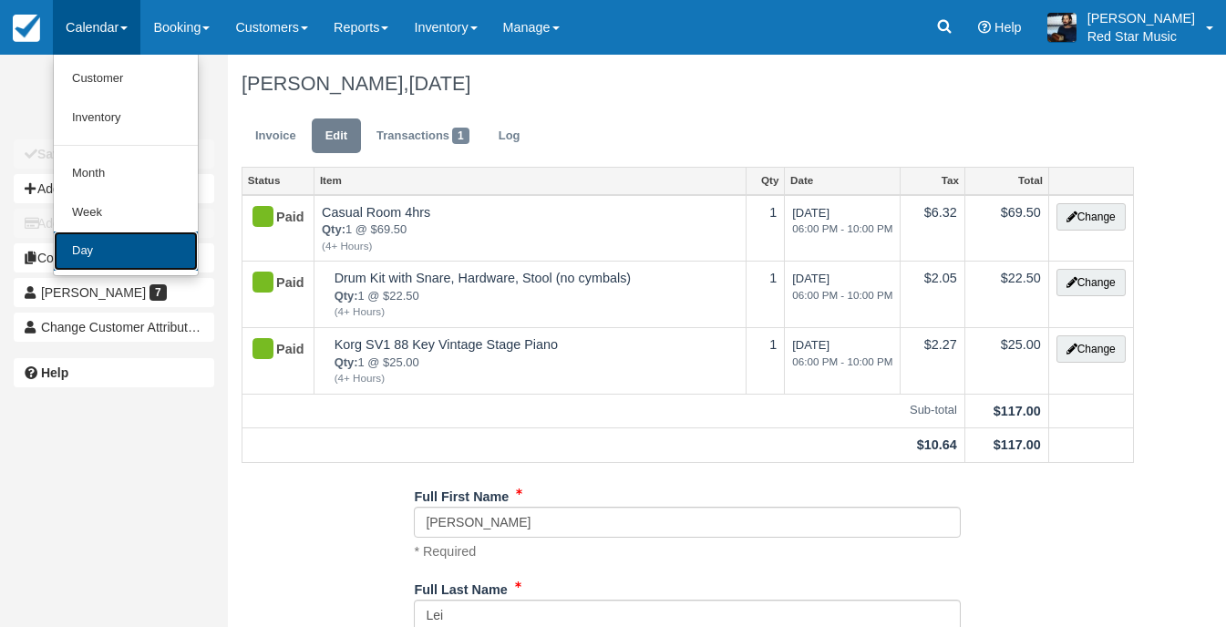
click at [126, 243] on link "Day" at bounding box center [126, 251] width 144 height 39
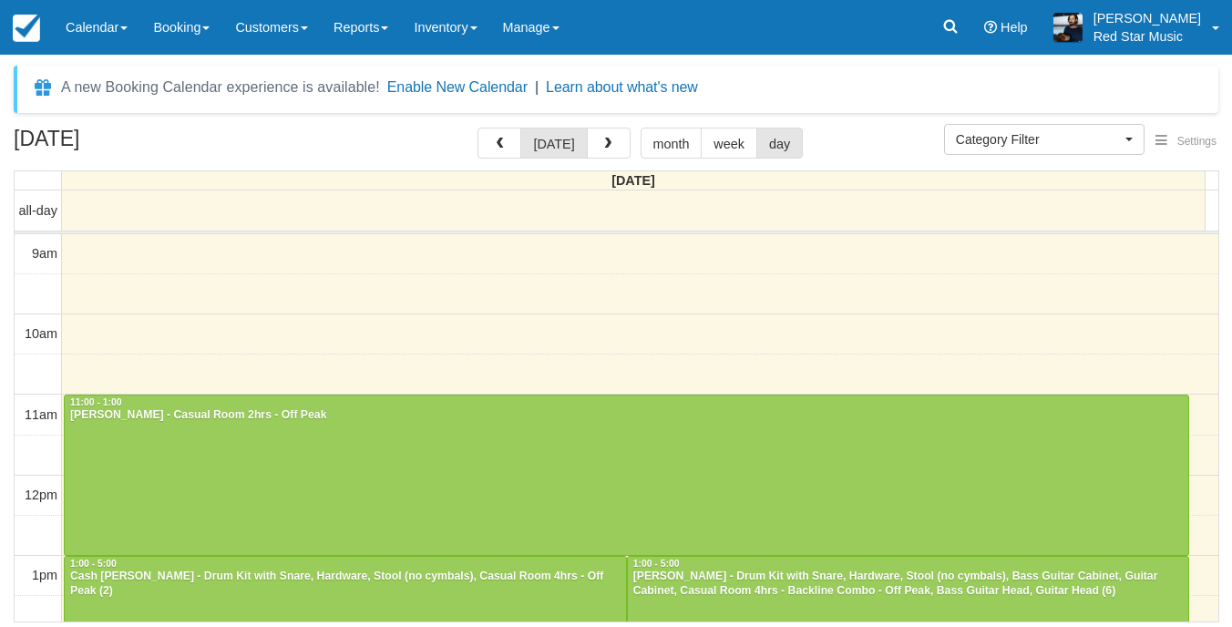
select select
drag, startPoint x: 631, startPoint y: 155, endPoint x: 597, endPoint y: 139, distance: 37.5
click at [628, 154] on div "[DATE] month week day" at bounding box center [640, 143] width 325 height 31
click at [602, 139] on span "button" at bounding box center [608, 144] width 13 height 13
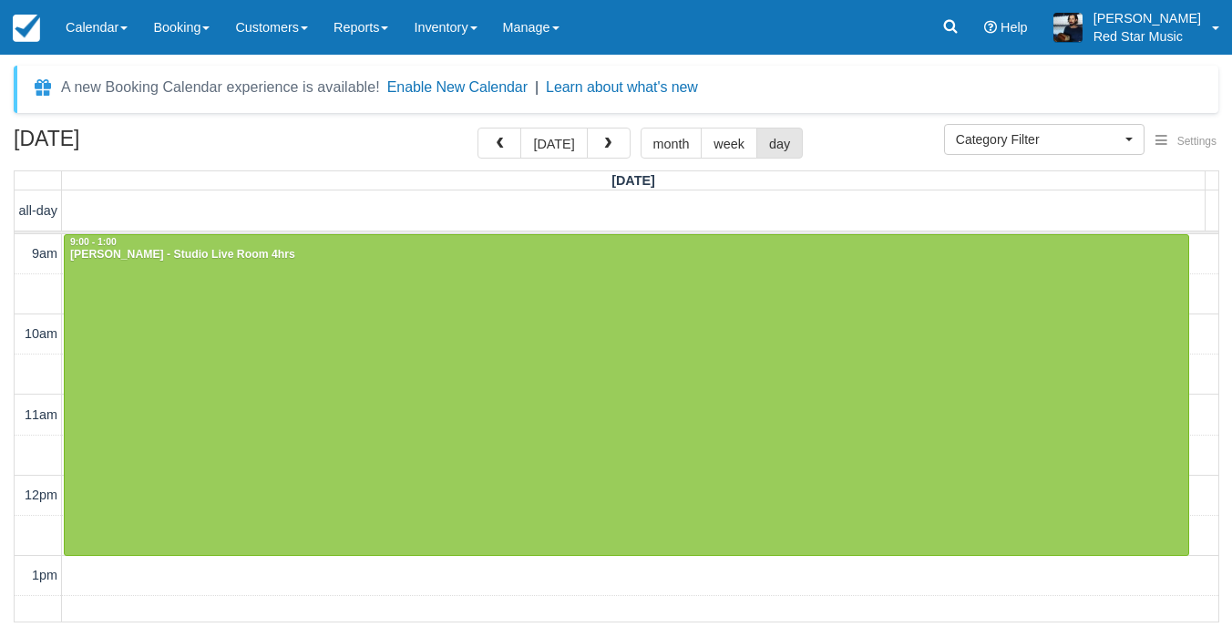
click at [602, 139] on span "button" at bounding box center [608, 144] width 13 height 13
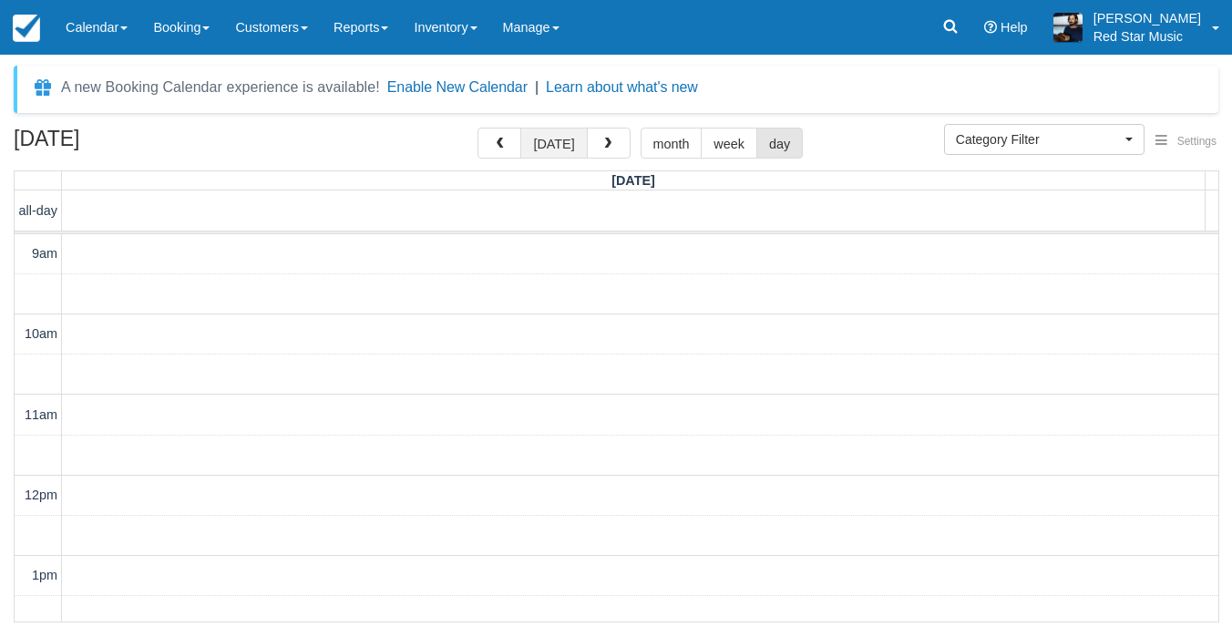
click at [571, 148] on button "[DATE]" at bounding box center [553, 143] width 67 height 31
